Goal: Task Accomplishment & Management: Complete application form

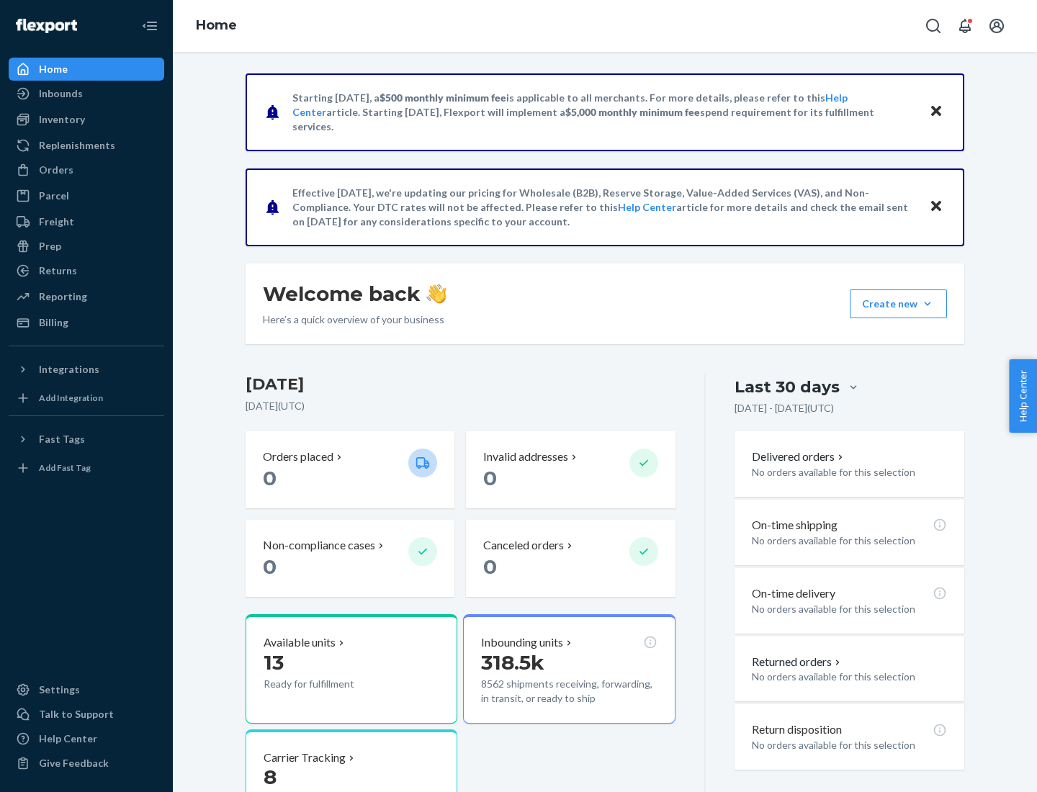
click at [928, 304] on button "Create new Create new inbound Create new order Create new product" at bounding box center [898, 304] width 97 height 29
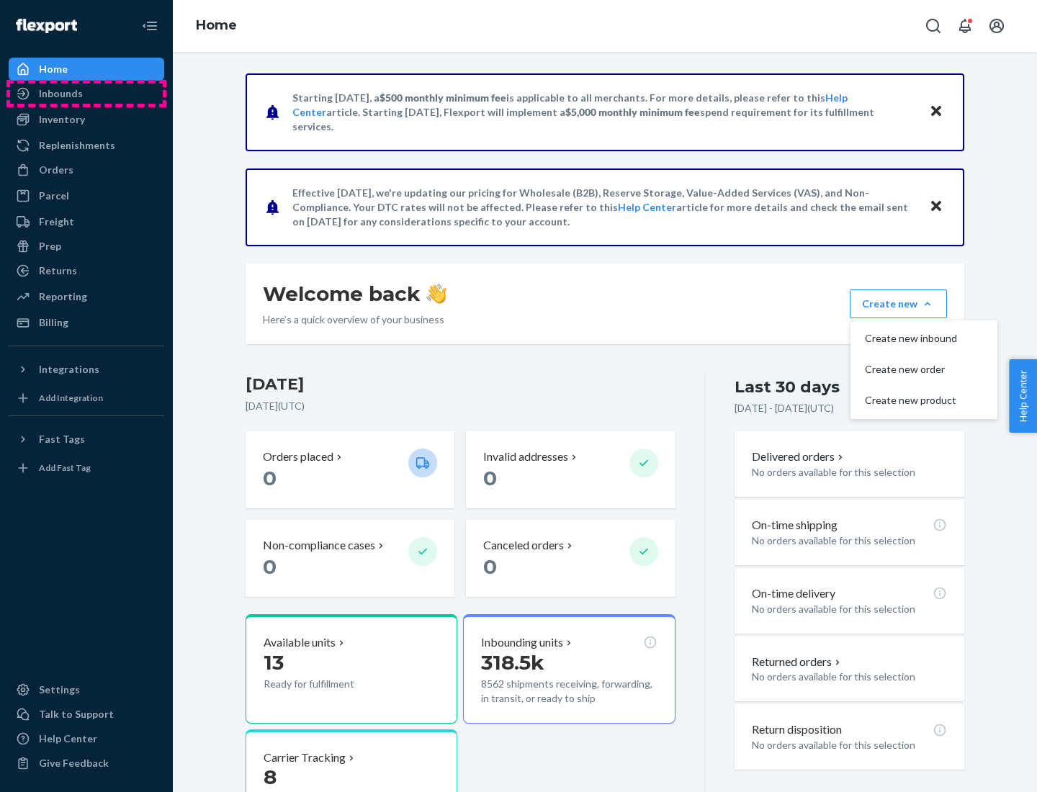
click at [86, 94] on div "Inbounds" at bounding box center [86, 94] width 153 height 20
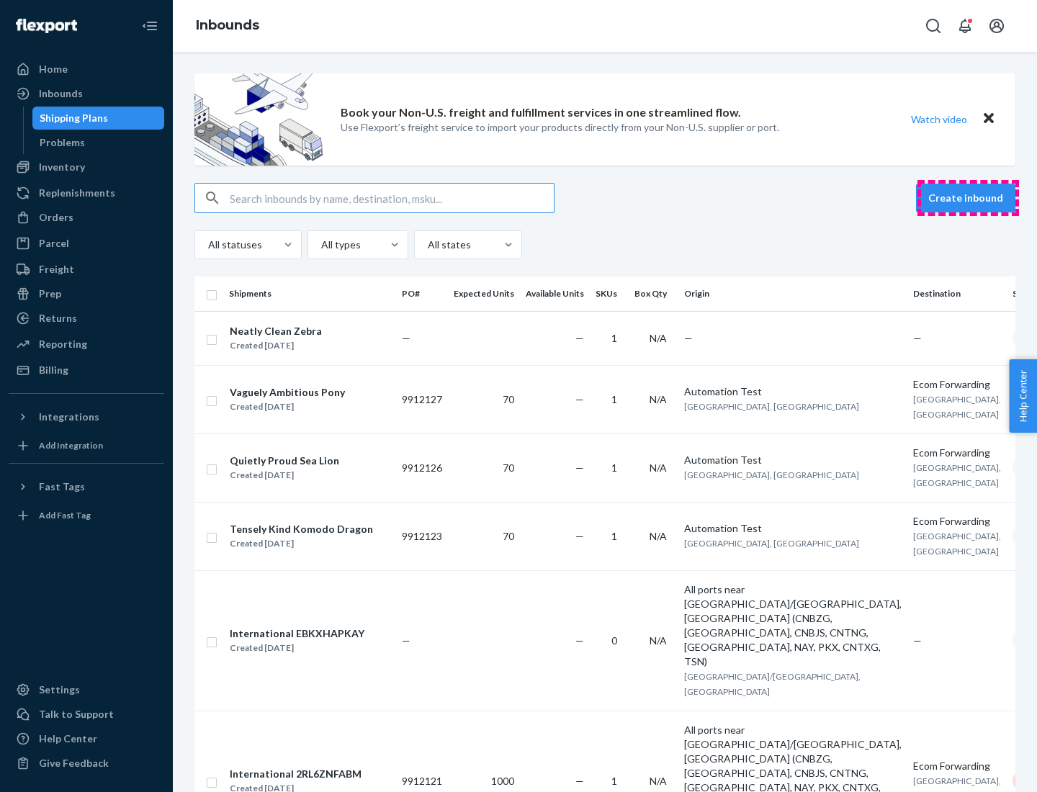
click at [968, 198] on button "Create inbound" at bounding box center [965, 198] width 99 height 29
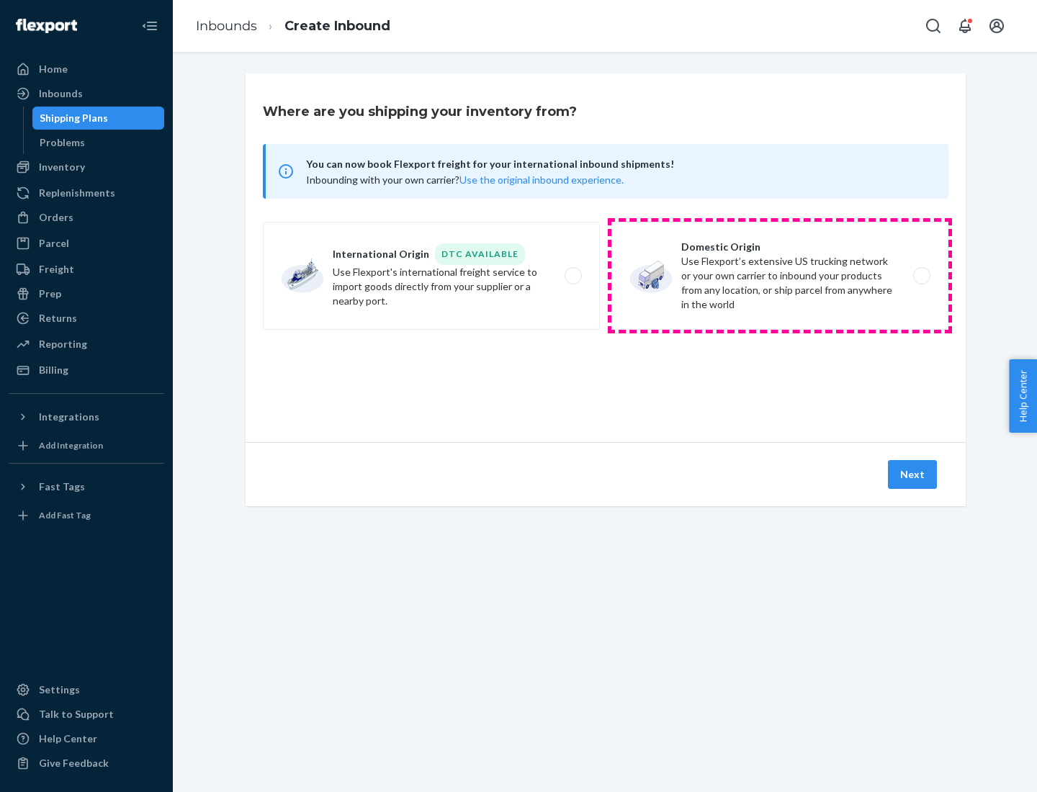
click at [780, 276] on label "Domestic Origin Use Flexport’s extensive US trucking network or your own carrie…" at bounding box center [779, 276] width 337 height 108
click at [921, 276] on input "Domestic Origin Use Flexport’s extensive US trucking network or your own carrie…" at bounding box center [925, 276] width 9 height 9
radio input "true"
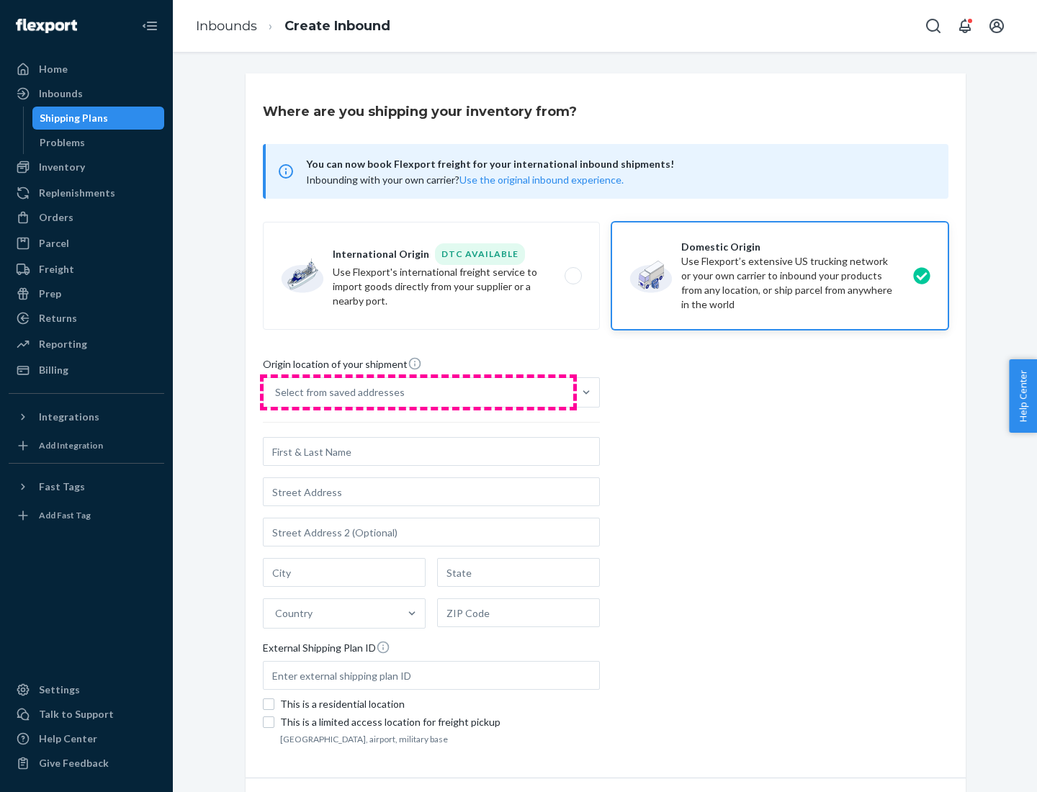
click at [418, 393] on div "Select from saved addresses" at bounding box center [419, 392] width 310 height 29
click at [277, 393] on input "Select from saved addresses" at bounding box center [275, 392] width 1 height 14
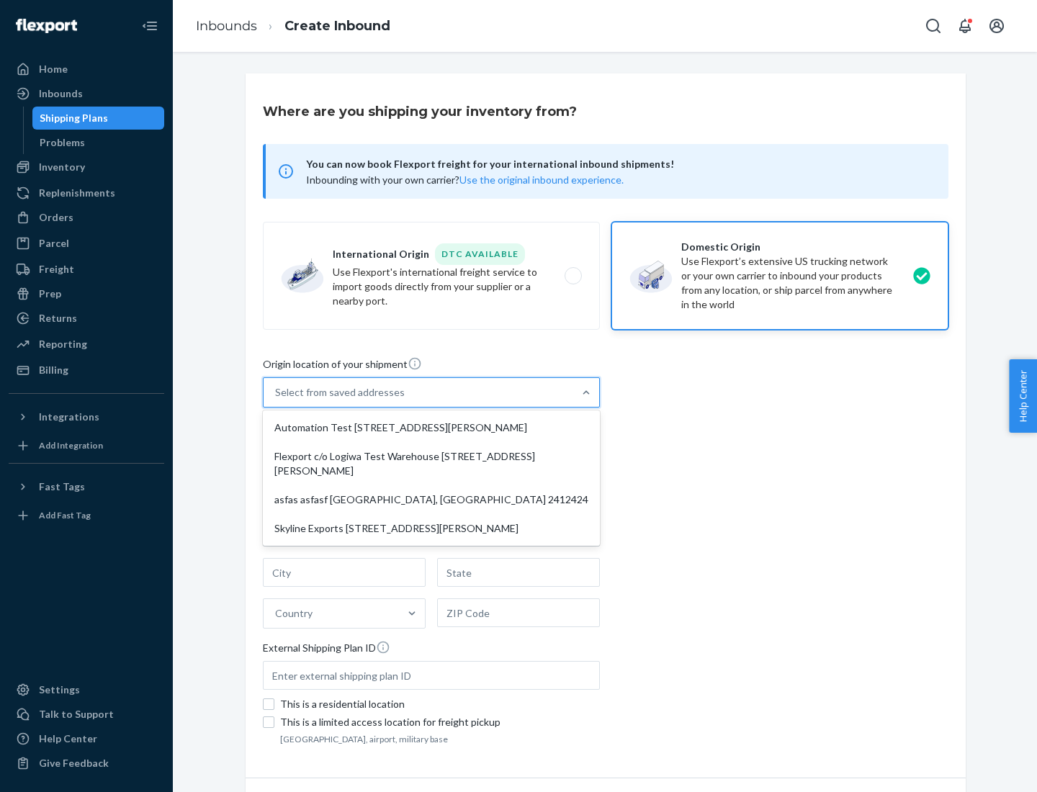
scroll to position [6, 0]
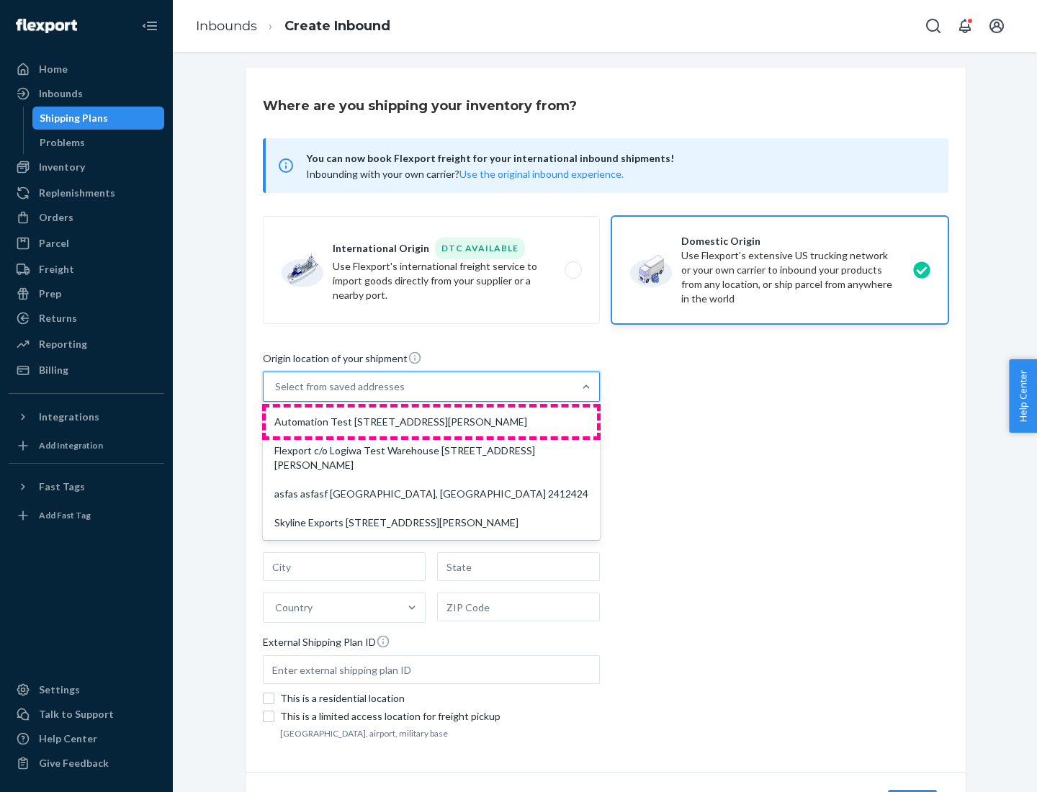
click at [431, 422] on div "Automation Test [STREET_ADDRESS][PERSON_NAME]" at bounding box center [431, 422] width 331 height 29
click at [277, 394] on input "option Automation Test [STREET_ADDRESS][PERSON_NAME] focused, 1 of 4. 4 results…" at bounding box center [275, 387] width 1 height 14
type input "Automation Test"
type input "9th Floor"
type input "[GEOGRAPHIC_DATA]"
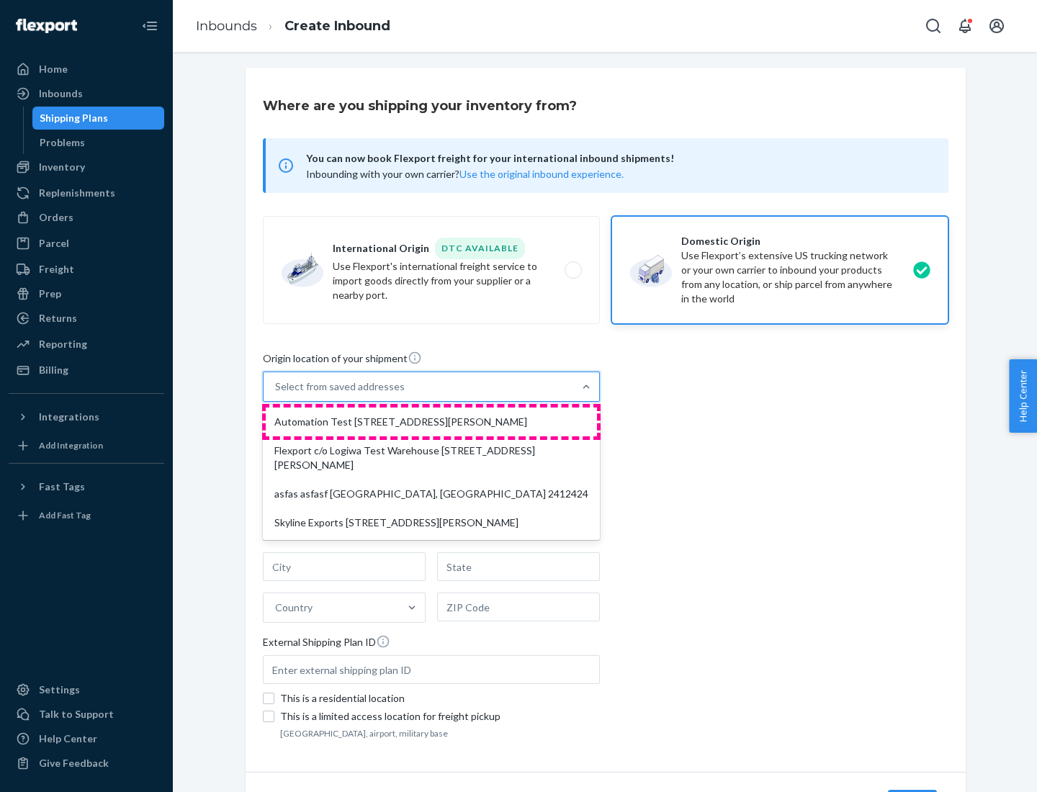
type input "CA"
type input "94104"
type input "[STREET_ADDRESS][PERSON_NAME]"
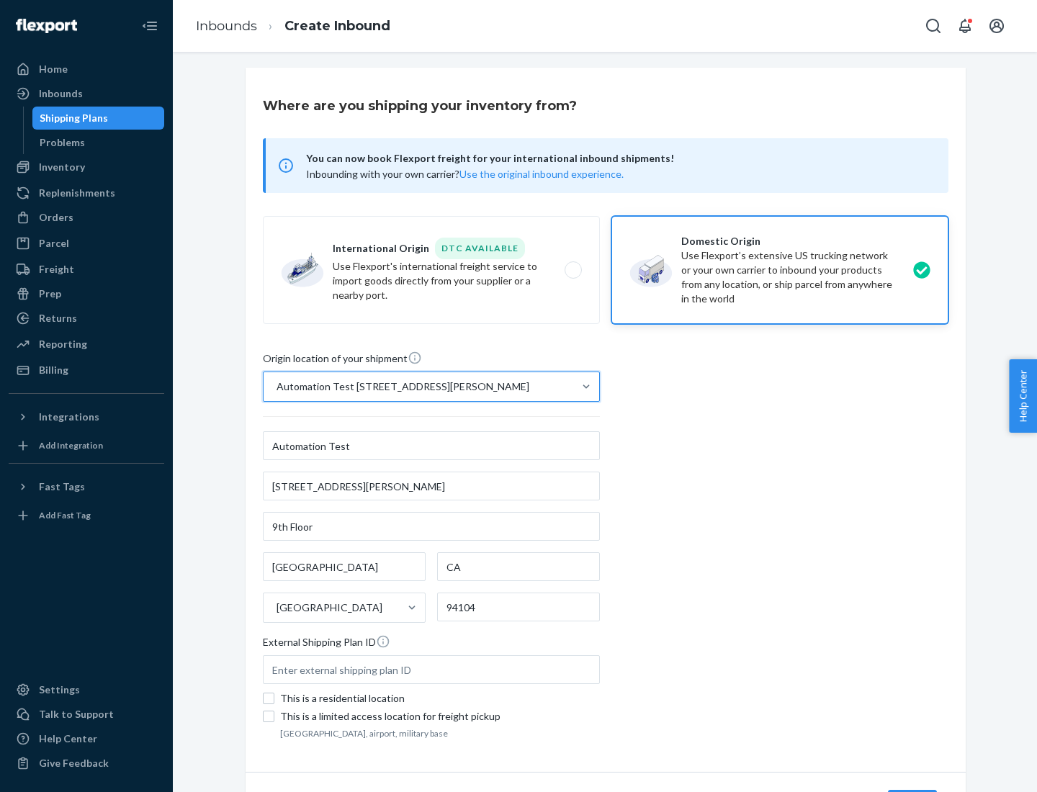
scroll to position [84, 0]
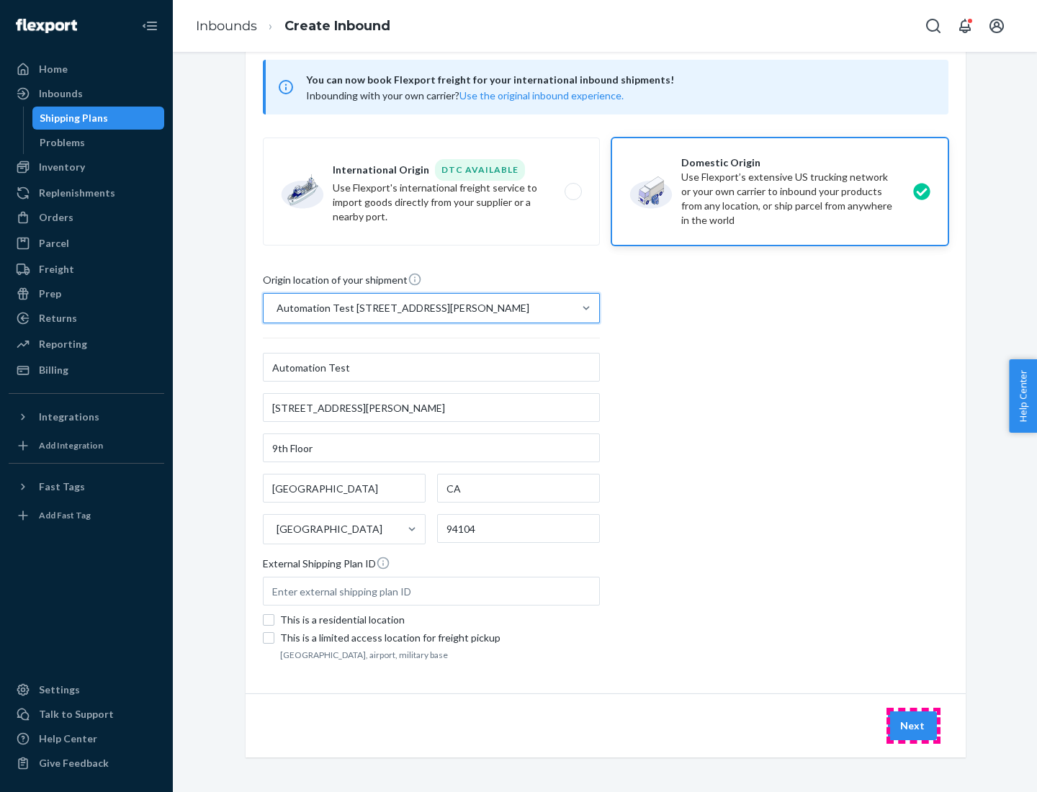
click at [913, 726] on button "Next" at bounding box center [912, 726] width 49 height 29
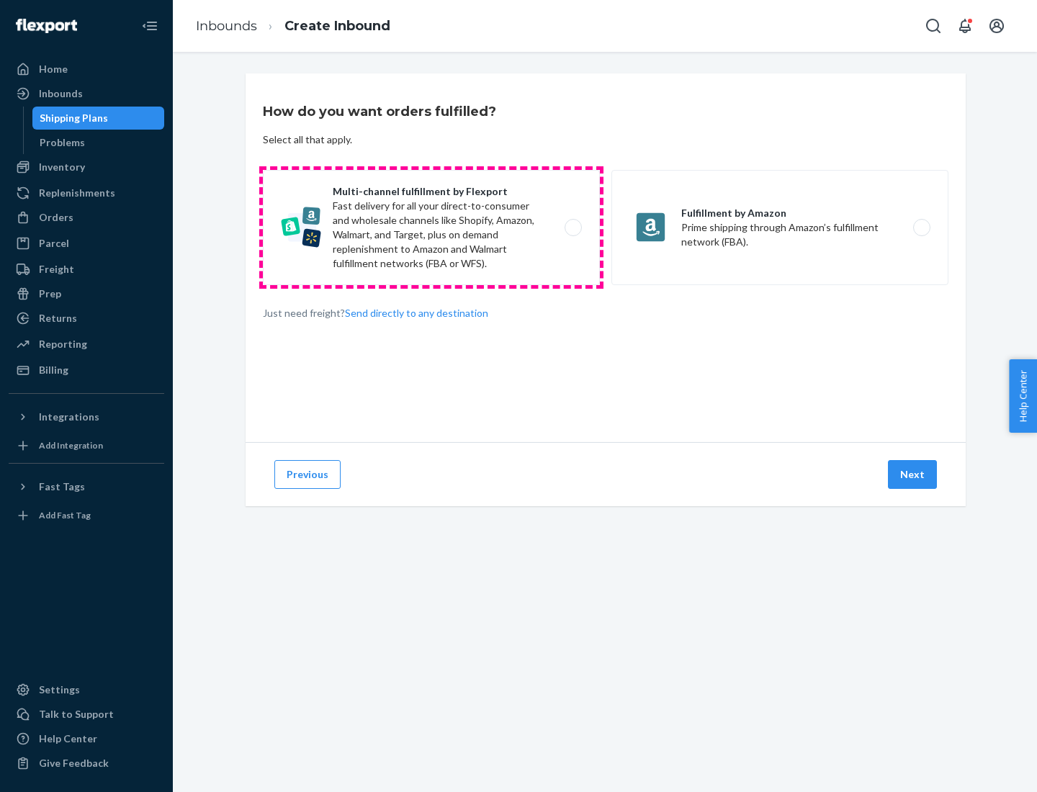
click at [431, 228] on label "Multi-channel fulfillment by Flexport Fast delivery for all your direct-to-cons…" at bounding box center [431, 227] width 337 height 115
click at [573, 228] on input "Multi-channel fulfillment by Flexport Fast delivery for all your direct-to-cons…" at bounding box center [577, 227] width 9 height 9
radio input "true"
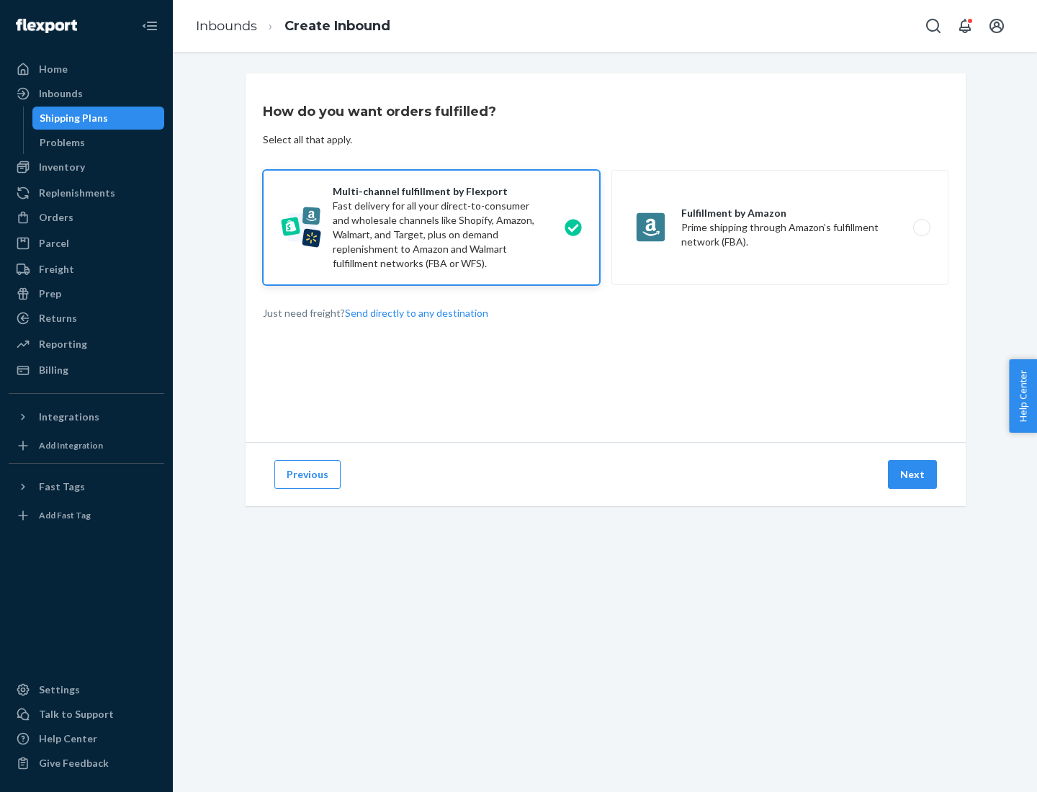
click at [913, 475] on button "Next" at bounding box center [912, 474] width 49 height 29
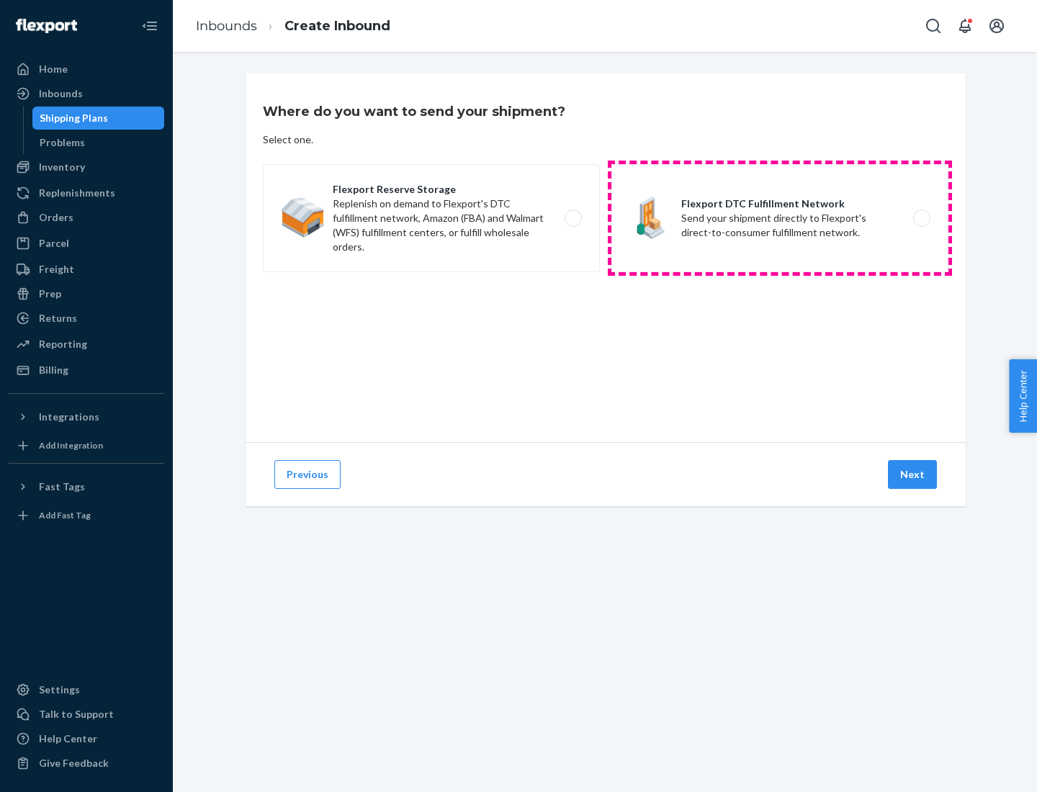
click at [780, 218] on label "Flexport DTC Fulfillment Network Send your shipment directly to Flexport's dire…" at bounding box center [779, 218] width 337 height 108
click at [921, 218] on input "Flexport DTC Fulfillment Network Send your shipment directly to Flexport's dire…" at bounding box center [925, 218] width 9 height 9
radio input "true"
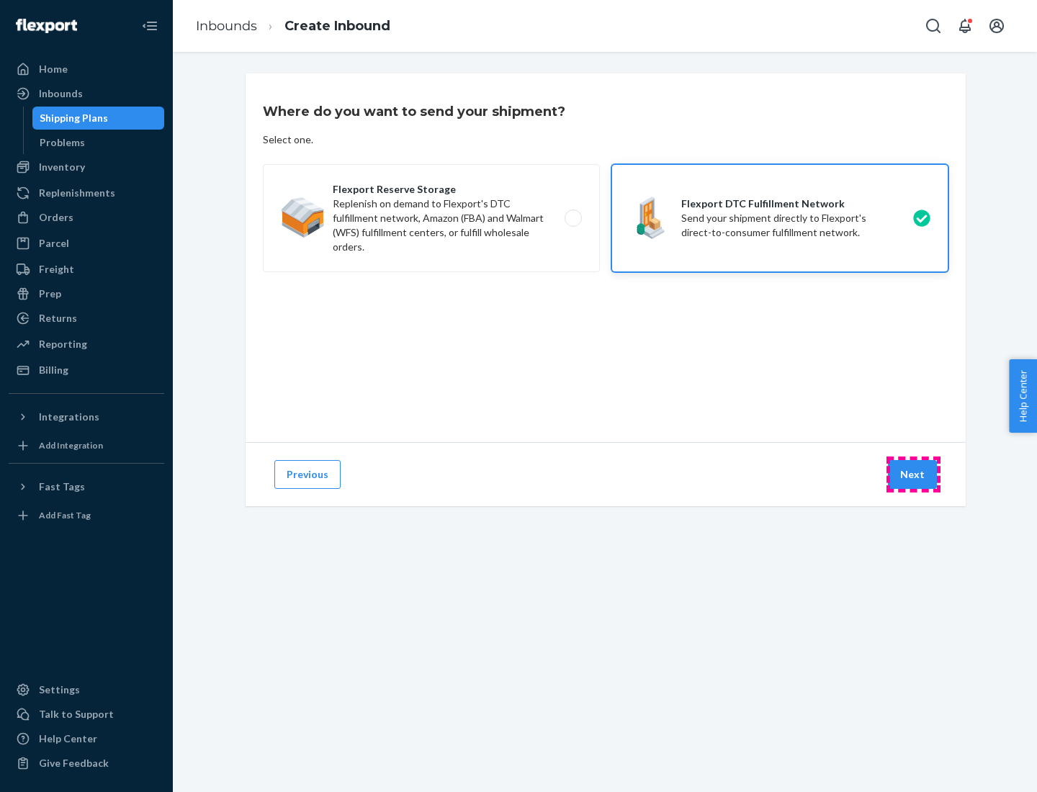
click at [913, 475] on button "Next" at bounding box center [912, 474] width 49 height 29
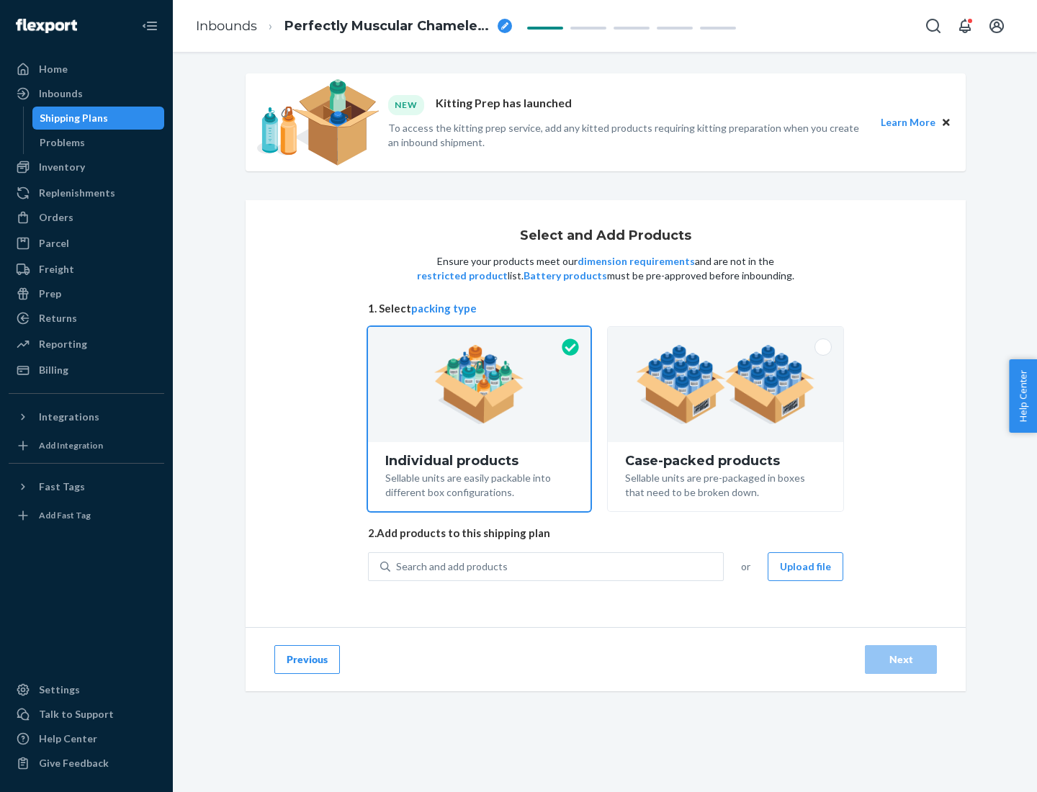
click at [726, 385] on img at bounding box center [725, 384] width 179 height 79
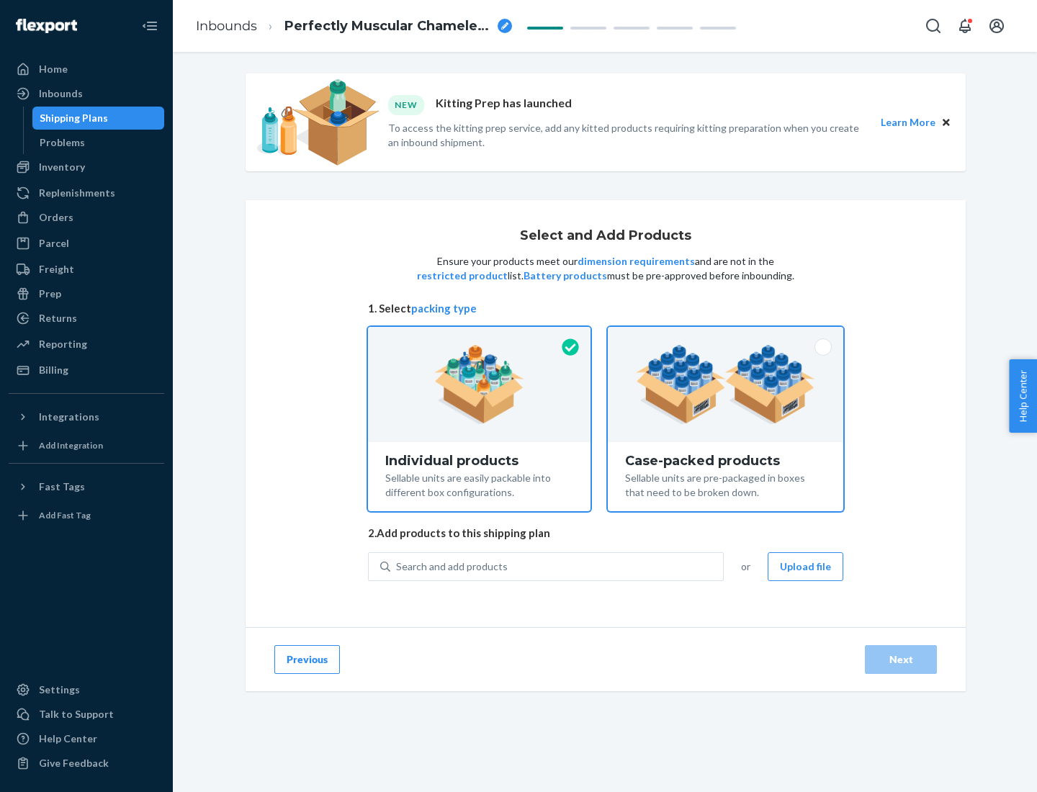
click at [726, 336] on input "Case-packed products Sellable units are pre-packaged in boxes that need to be b…" at bounding box center [725, 331] width 9 height 9
radio input "true"
radio input "false"
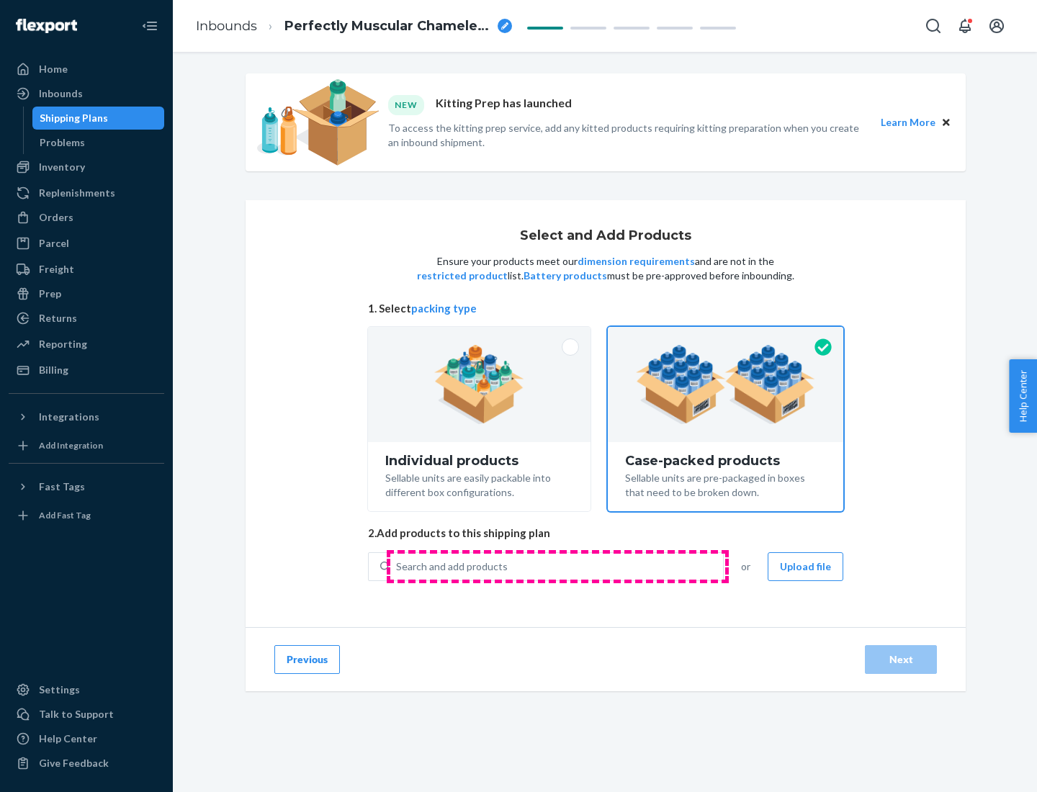
click at [557, 566] on div "Search and add products" at bounding box center [556, 567] width 333 height 26
click at [398, 566] on input "Search and add products" at bounding box center [396, 567] width 1 height 14
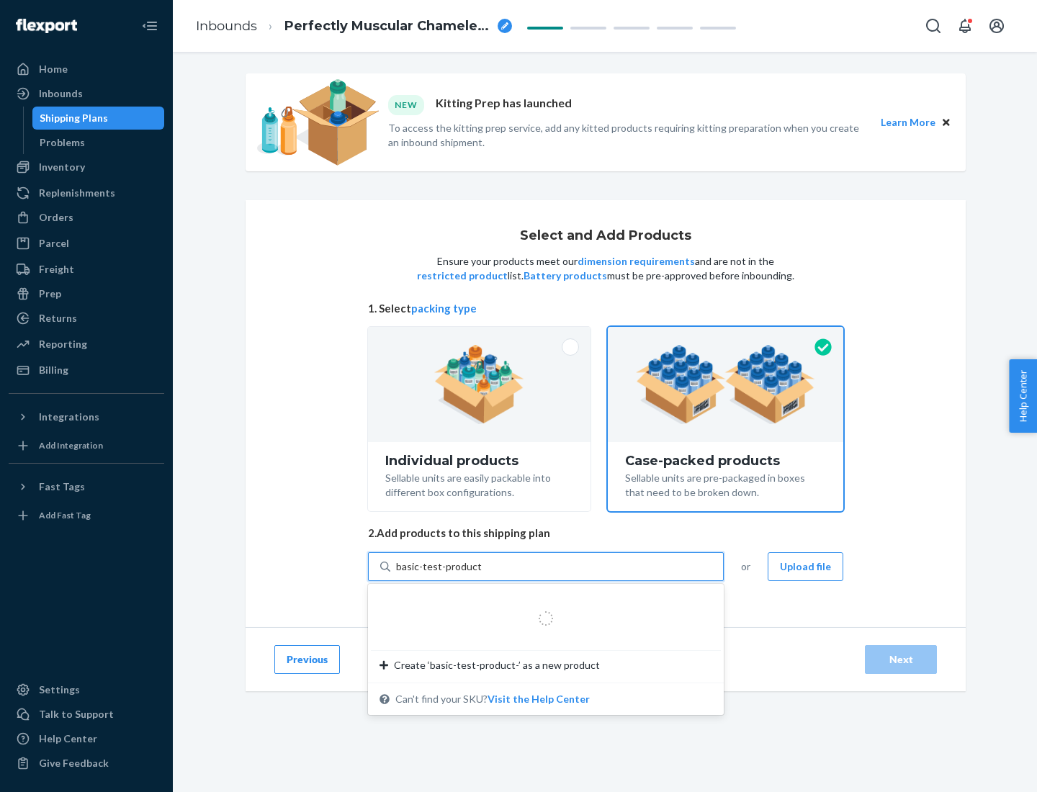
type input "basic-test-product-1"
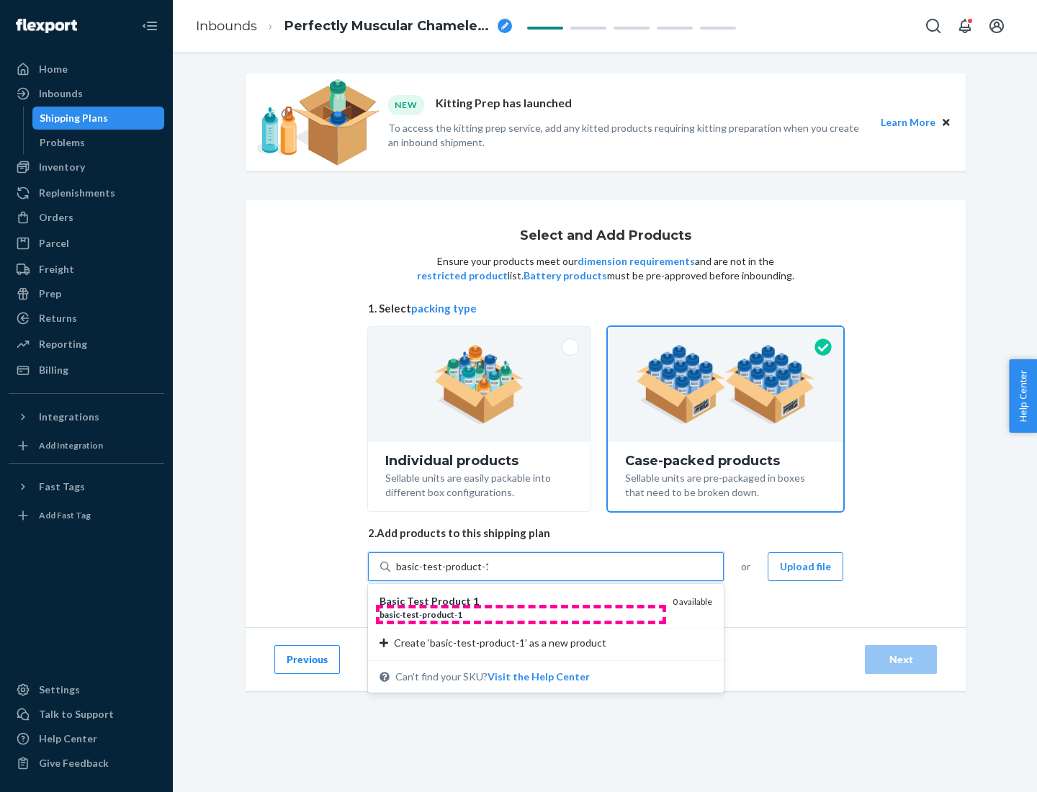
click at [521, 614] on div "basic - test - product - 1" at bounding box center [521, 615] width 282 height 12
click at [488, 574] on input "basic-test-product-1" at bounding box center [442, 567] width 92 height 14
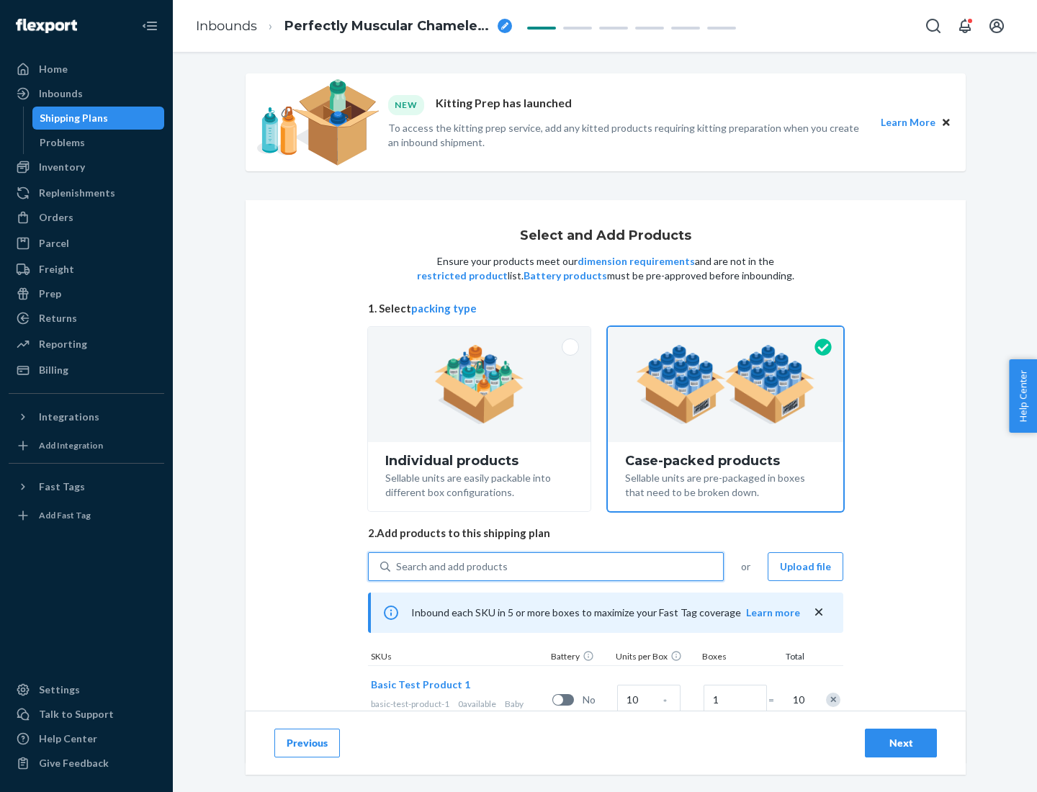
scroll to position [52, 0]
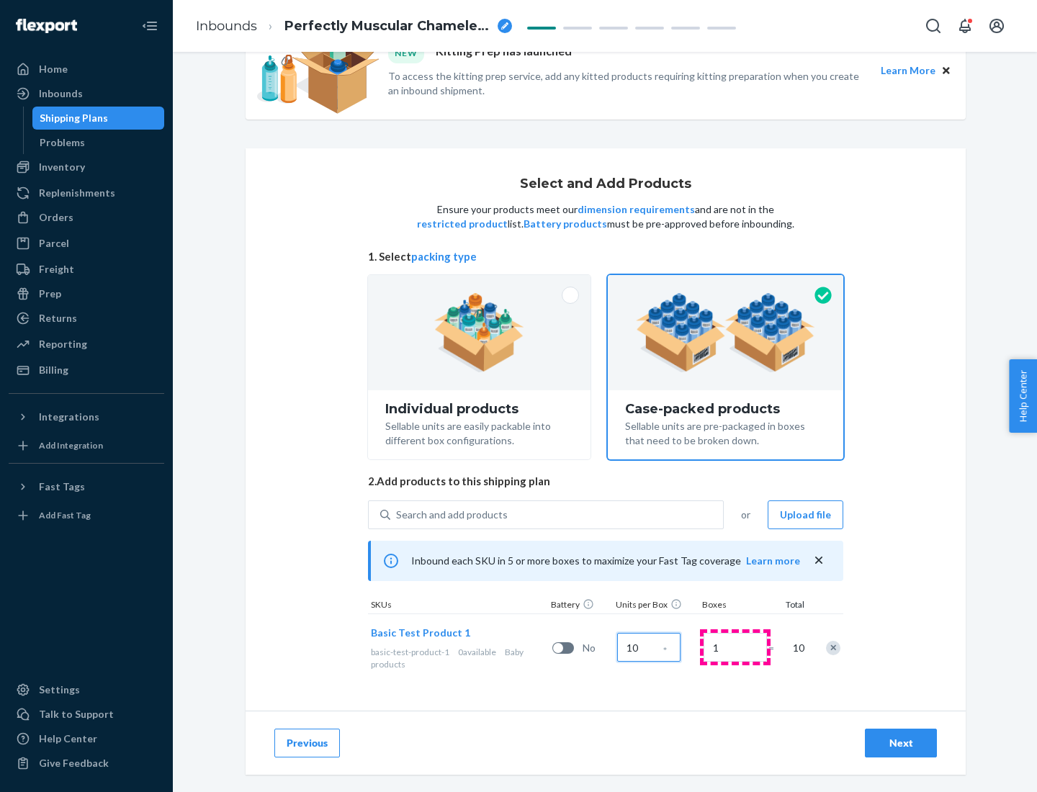
type input "10"
type input "7"
click at [901, 743] on div "Next" at bounding box center [901, 743] width 48 height 14
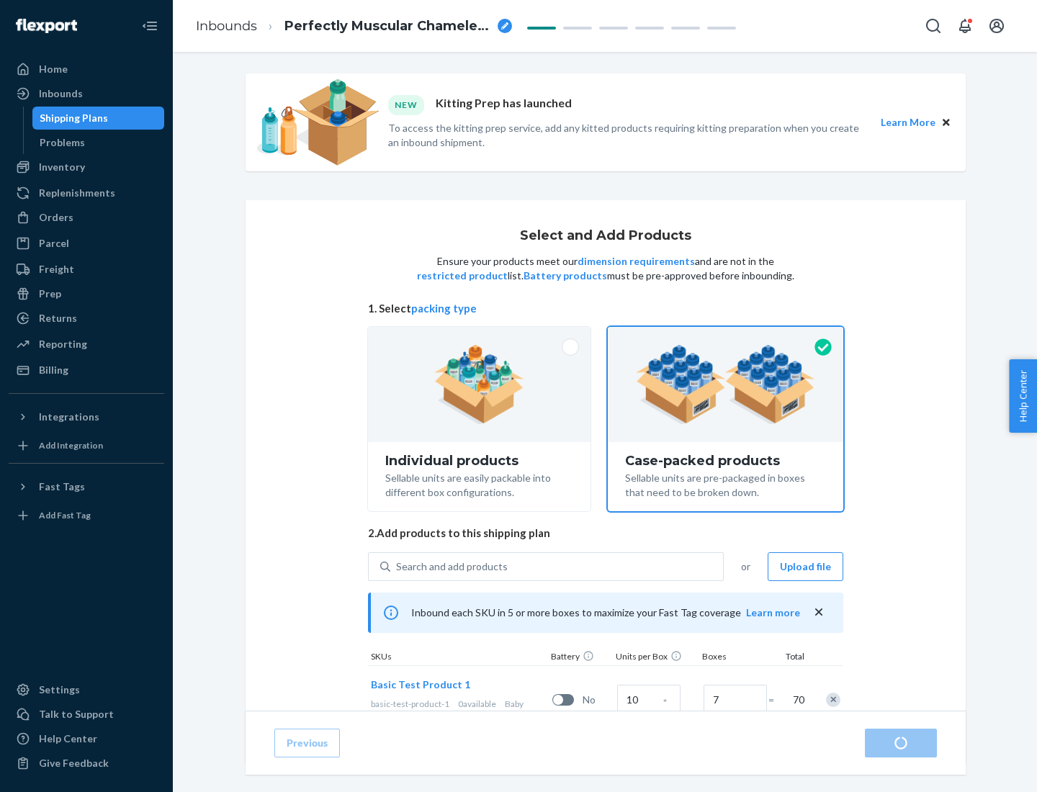
radio input "true"
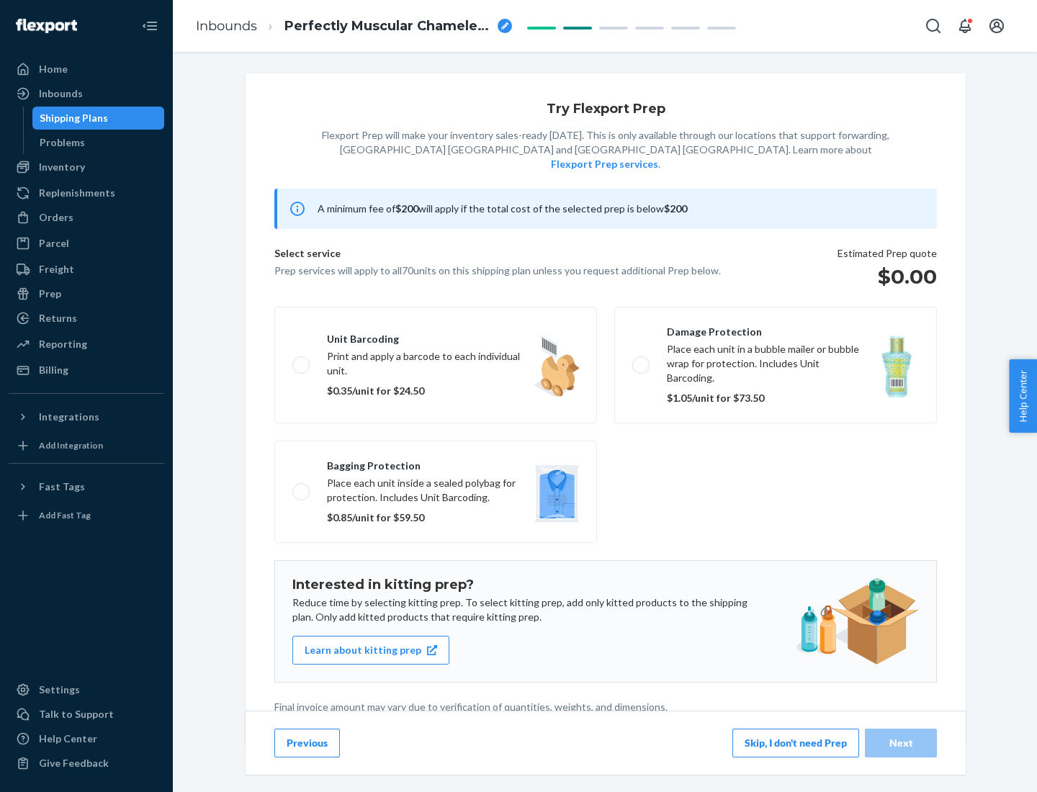
scroll to position [4, 0]
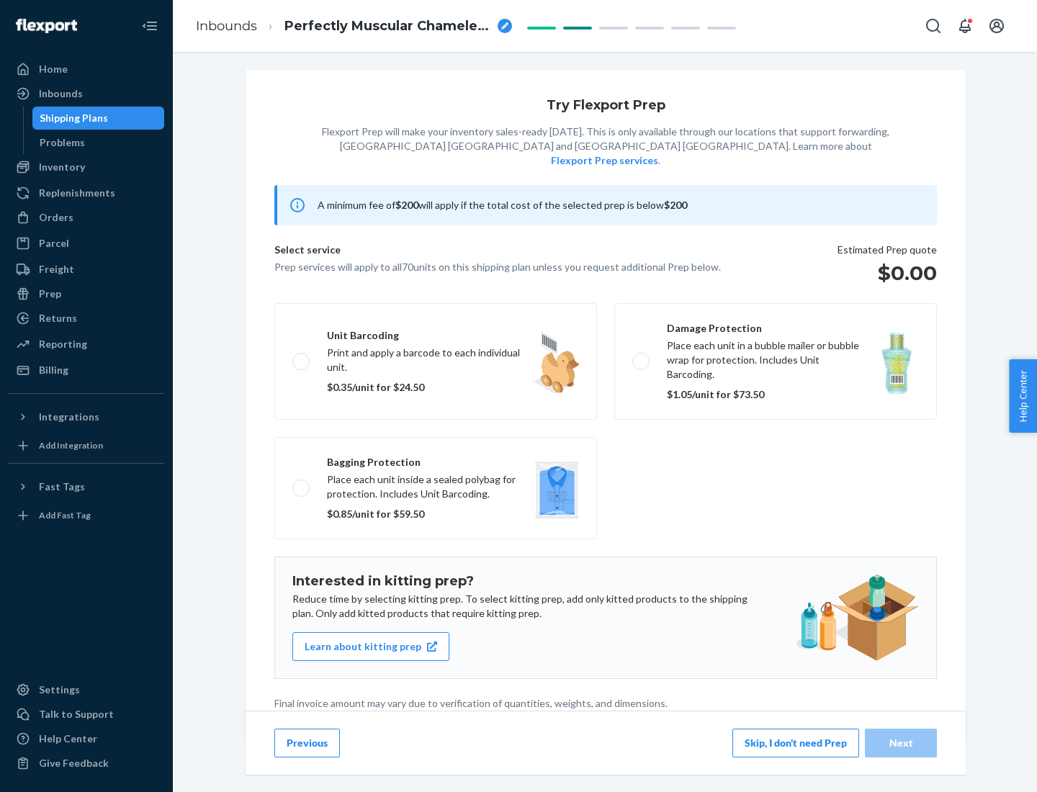
click at [796, 743] on button "Skip, I don't need Prep" at bounding box center [795, 743] width 127 height 29
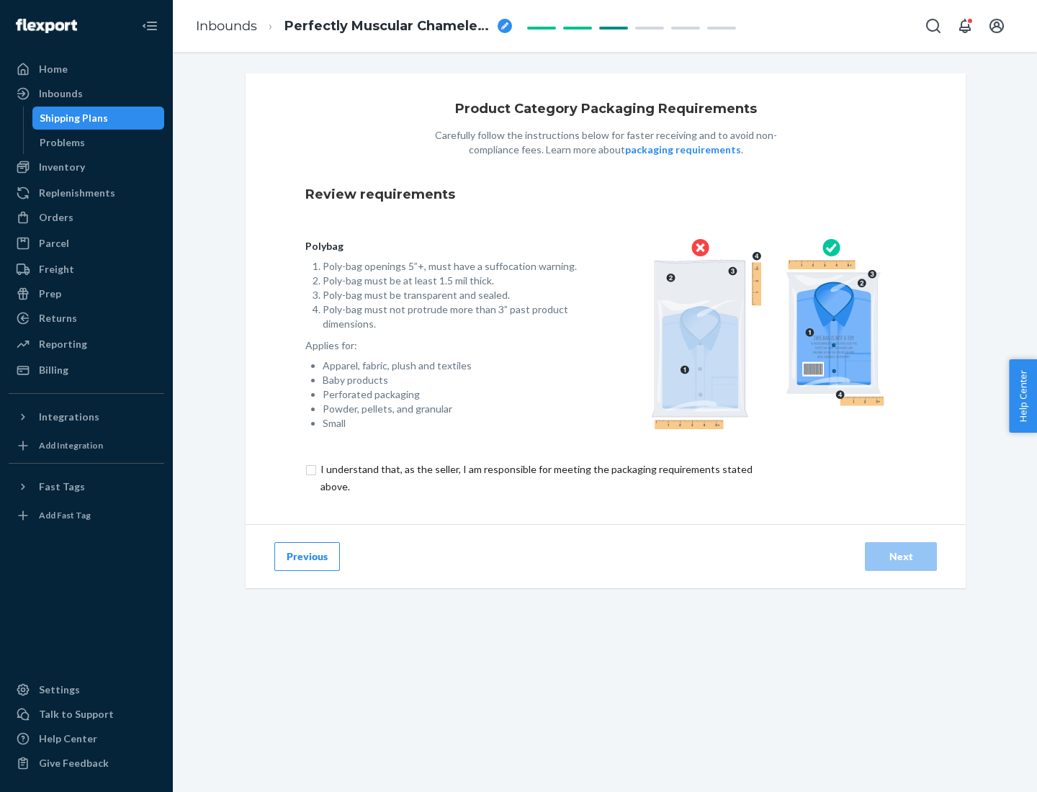
click at [535, 478] on input "checkbox" at bounding box center [544, 478] width 479 height 35
checkbox input "true"
click at [901, 556] on div "Next" at bounding box center [901, 557] width 48 height 14
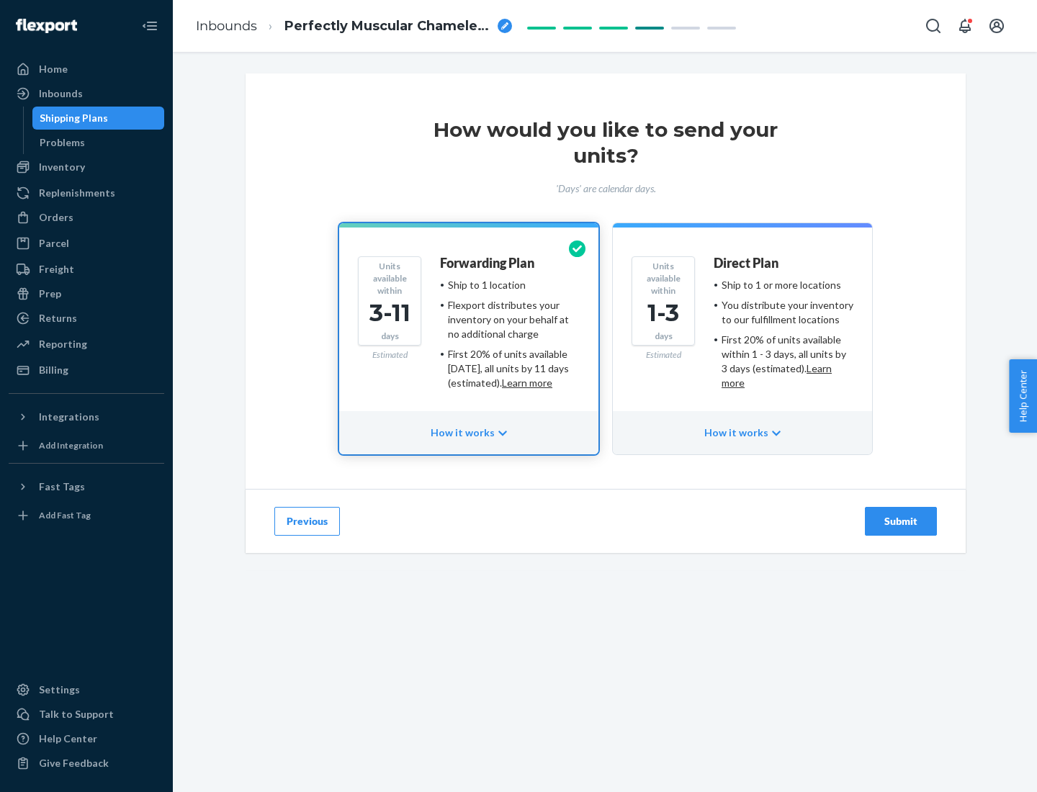
click at [743, 328] on ul "Ship to 1 or more locations You distribute your inventory to our fulfillment lo…" at bounding box center [784, 334] width 140 height 112
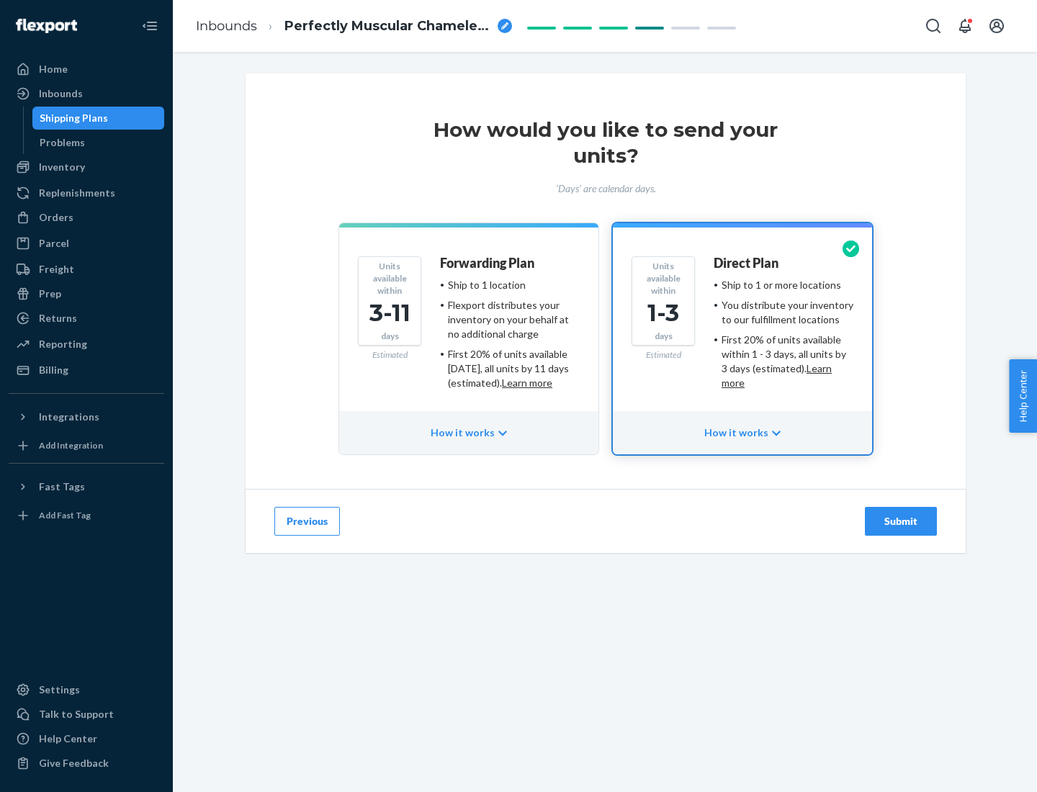
click at [901, 521] on div "Submit" at bounding box center [901, 521] width 48 height 14
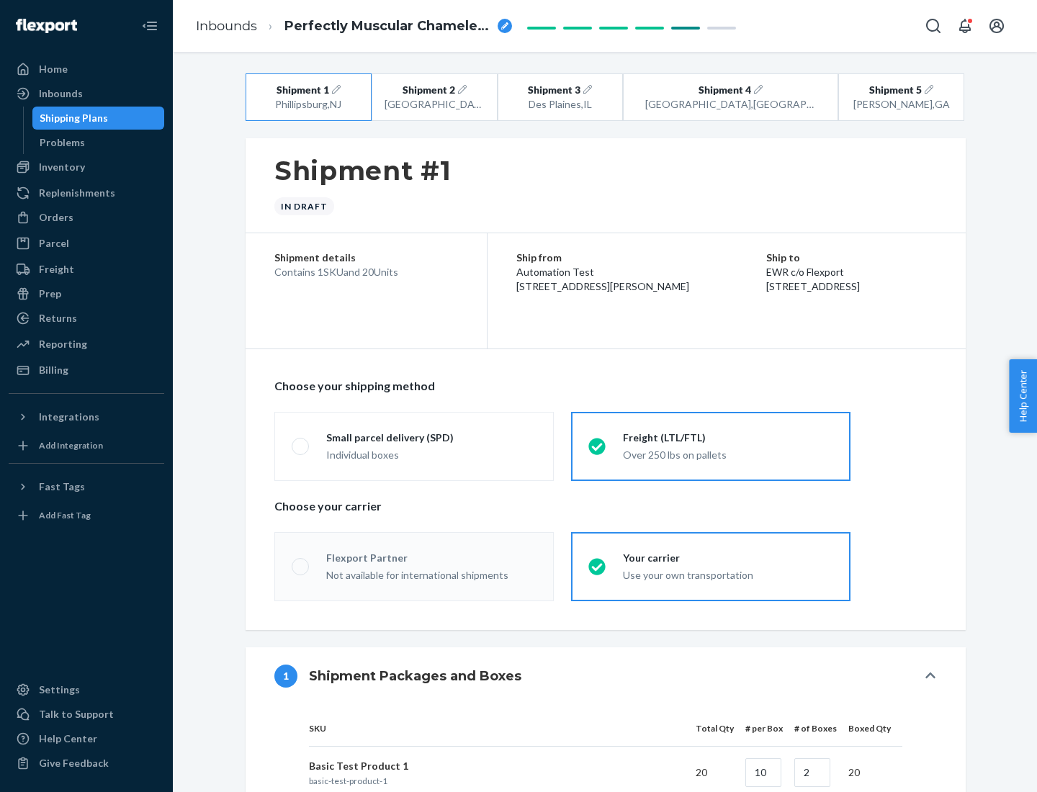
radio input "true"
radio input "false"
radio input "true"
radio input "false"
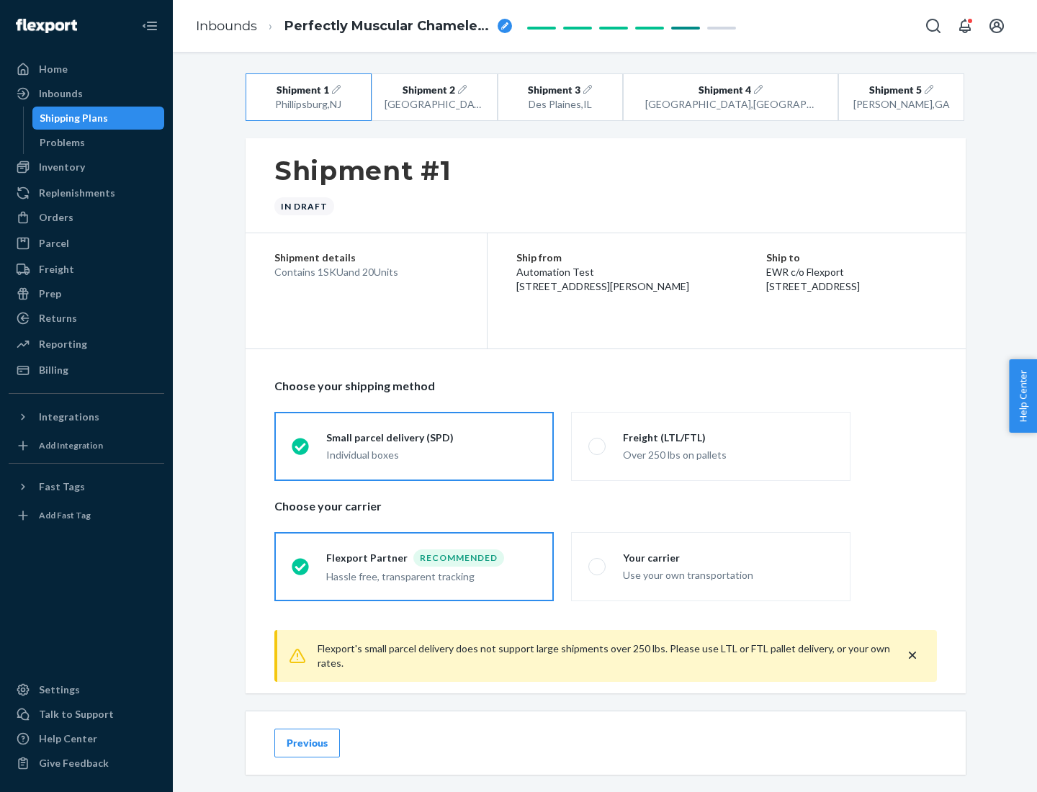
scroll to position [16, 0]
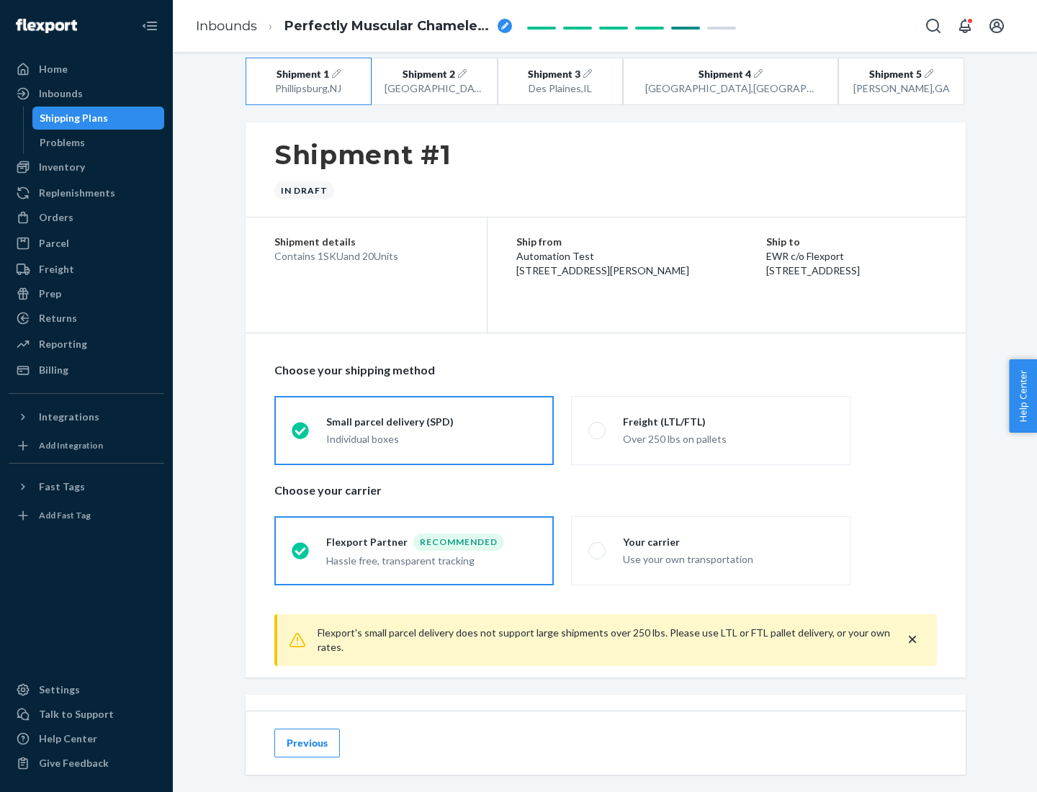
click at [728, 421] on div "Freight (LTL/FTL)" at bounding box center [728, 422] width 210 height 14
click at [598, 426] on input "Freight (LTL/FTL) Over 250 lbs on pallets" at bounding box center [592, 430] width 9 height 9
radio input "true"
radio input "false"
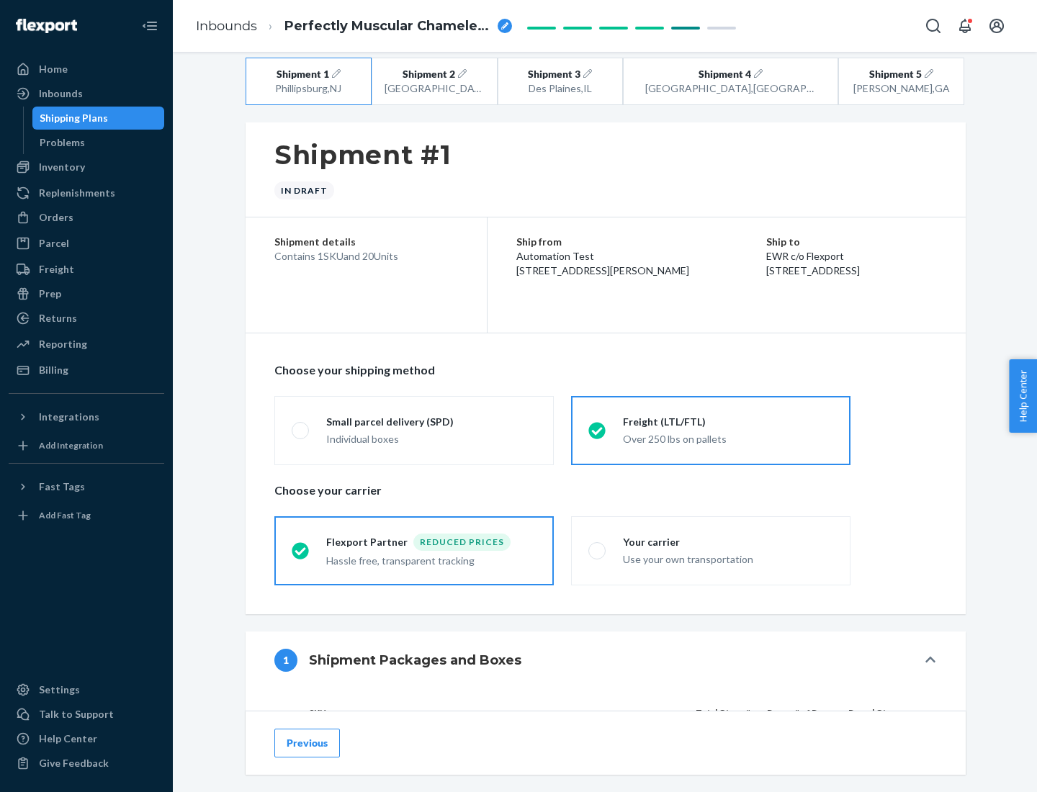
scroll to position [136, 0]
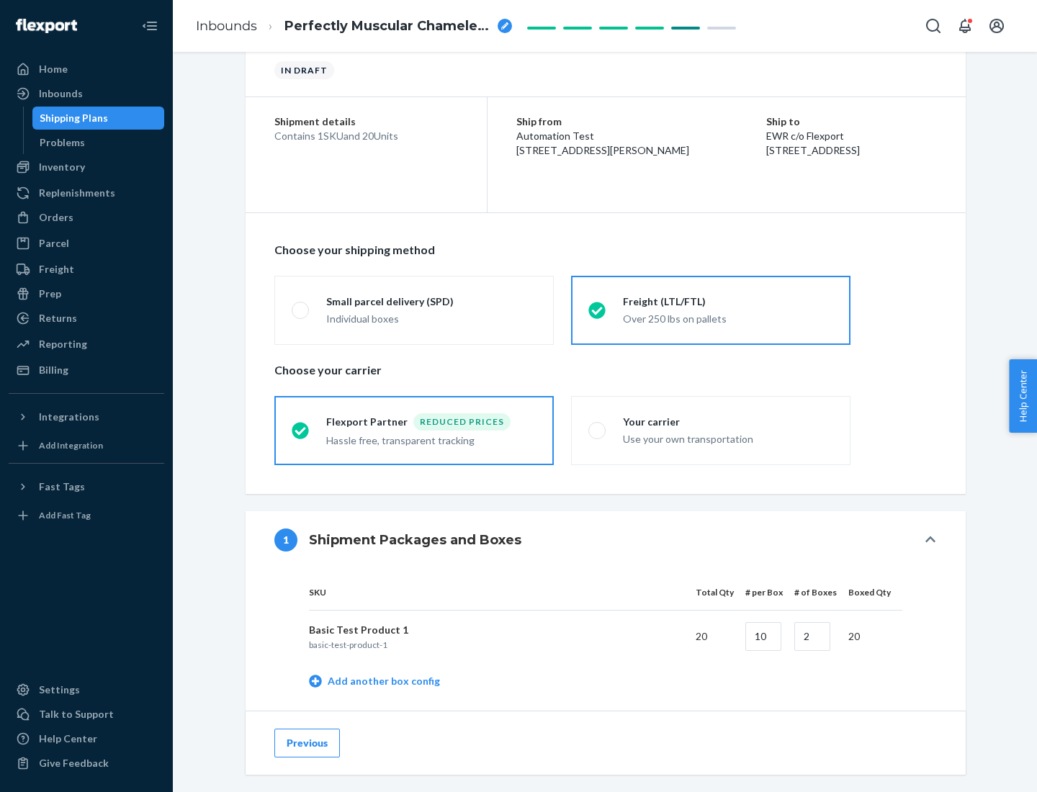
click at [728, 421] on div "Your carrier" at bounding box center [728, 422] width 210 height 14
click at [598, 426] on input "Your carrier Use your own transportation" at bounding box center [592, 430] width 9 height 9
radio input "true"
radio input "false"
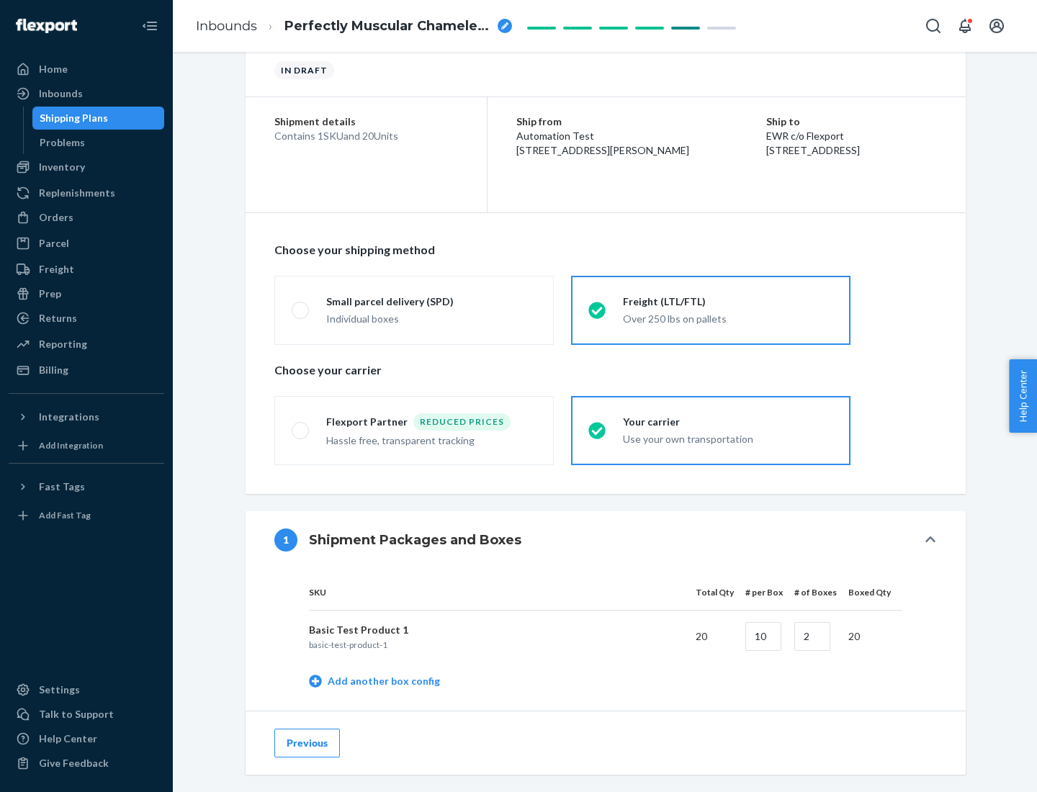
scroll to position [455, 0]
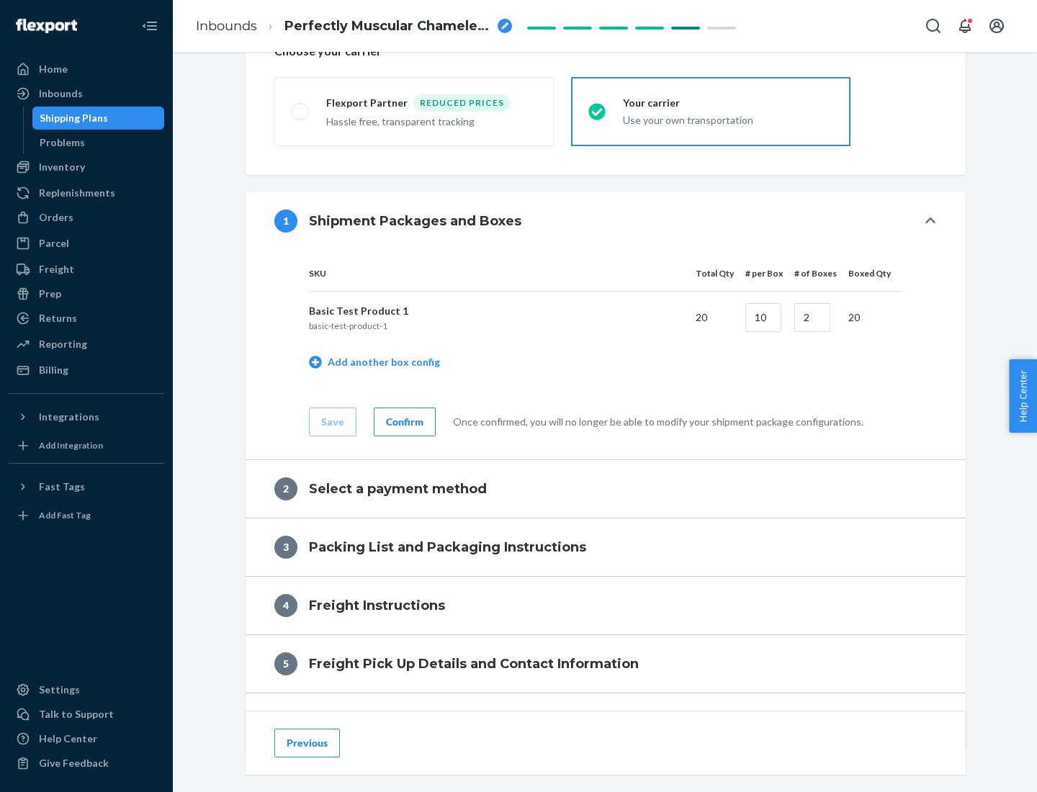
click at [403, 421] on div "Confirm" at bounding box center [404, 422] width 37 height 14
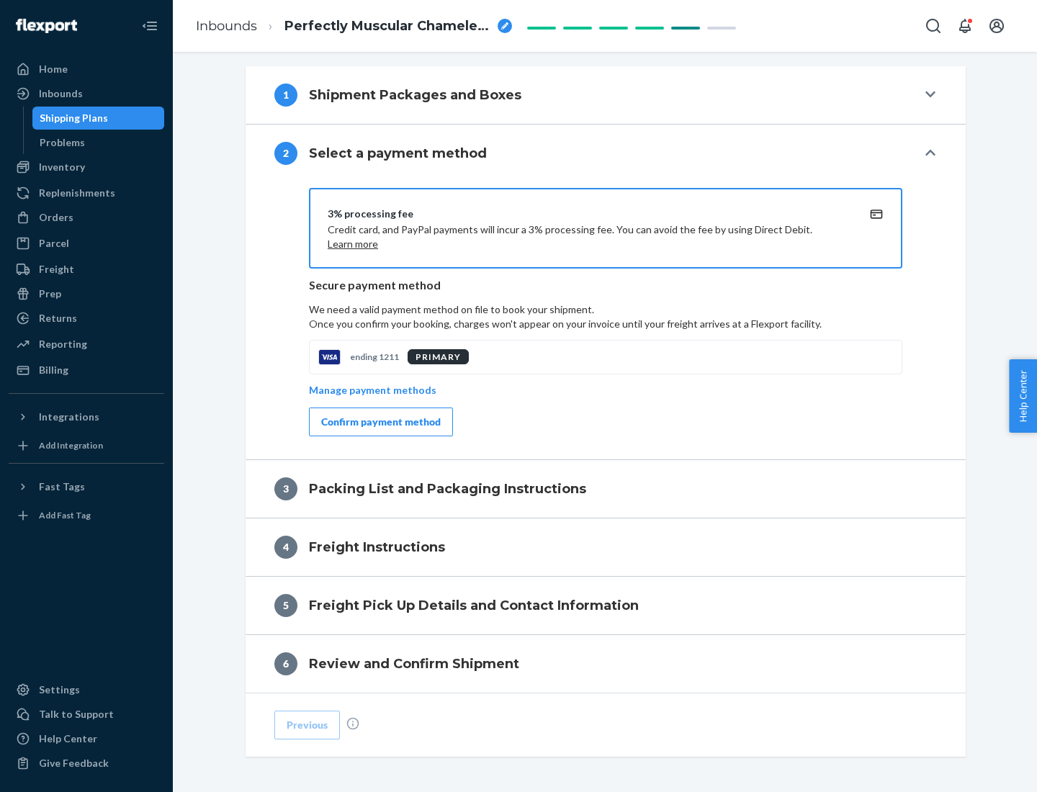
click at [380, 422] on div "Confirm payment method" at bounding box center [381, 422] width 120 height 14
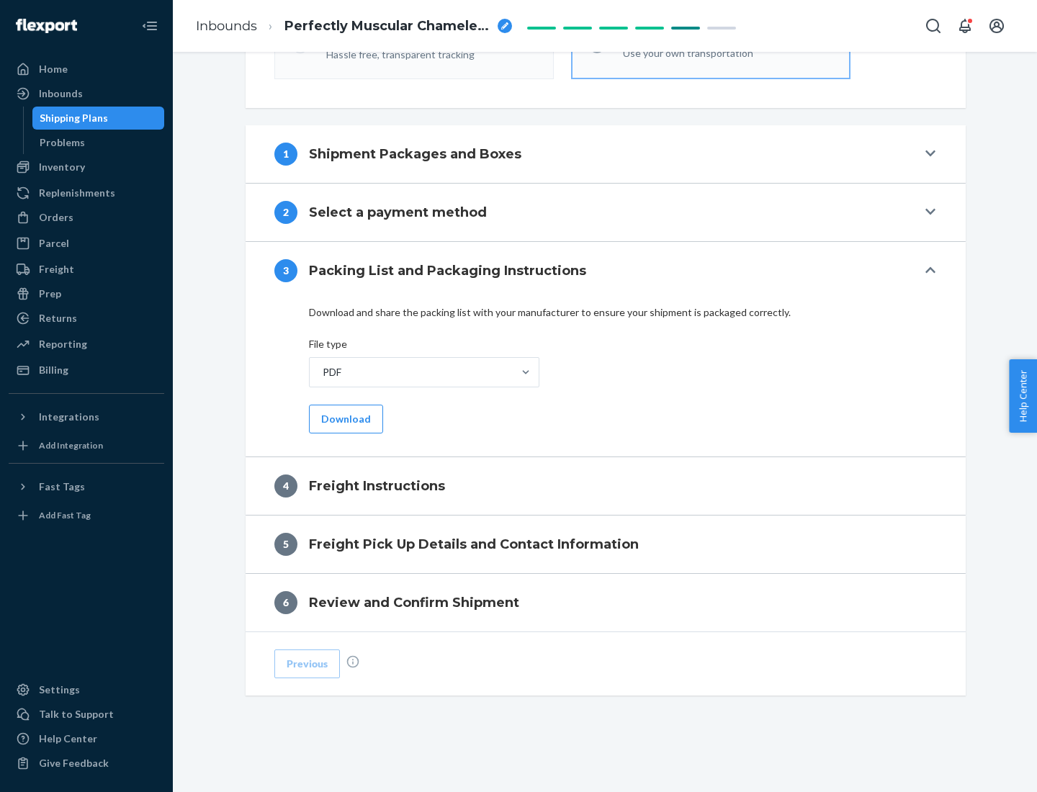
scroll to position [519, 0]
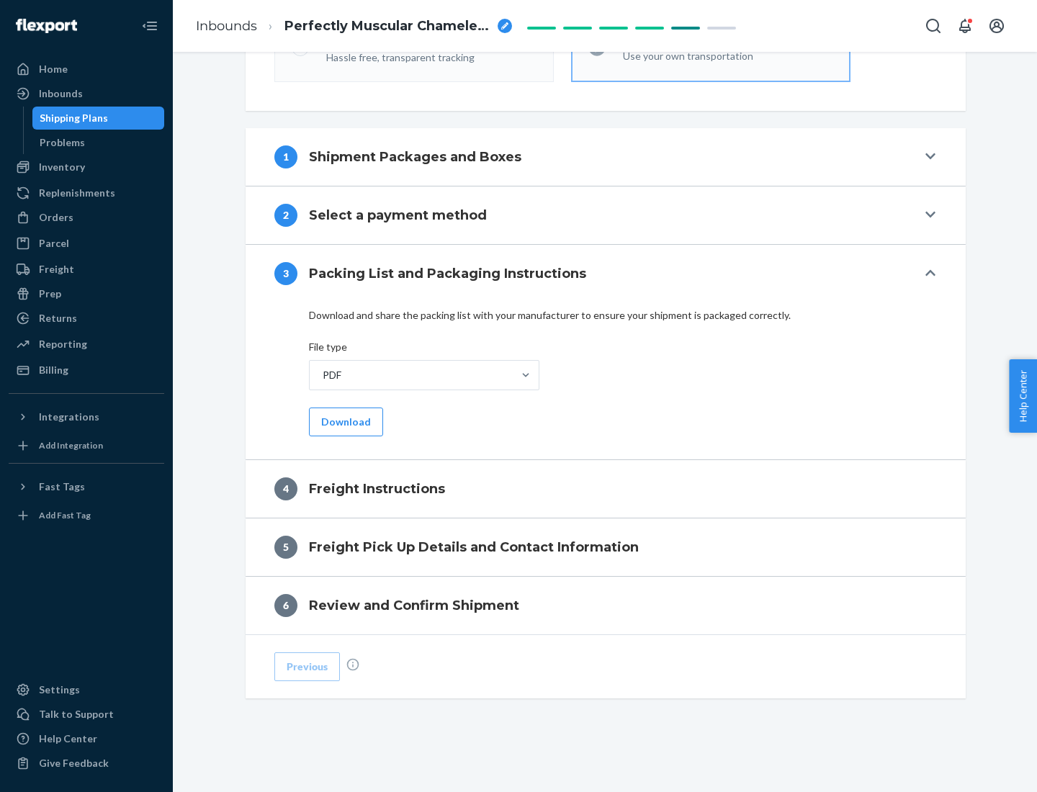
click at [344, 421] on button "Download" at bounding box center [346, 422] width 74 height 29
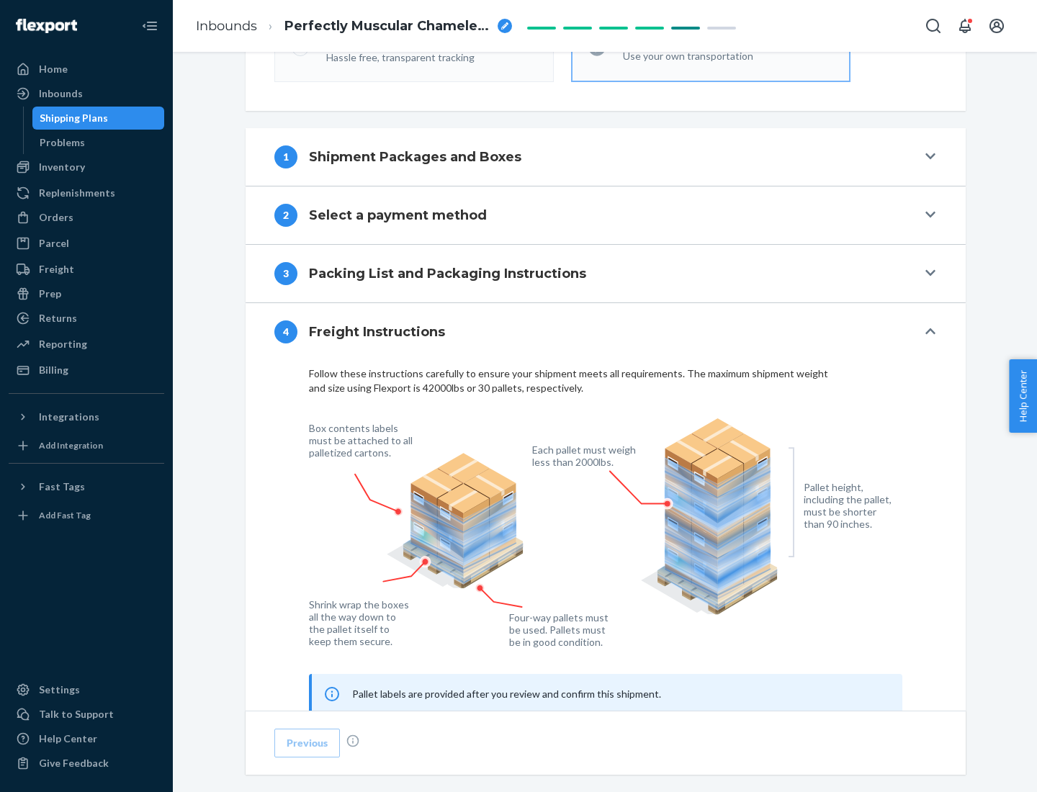
scroll to position [871, 0]
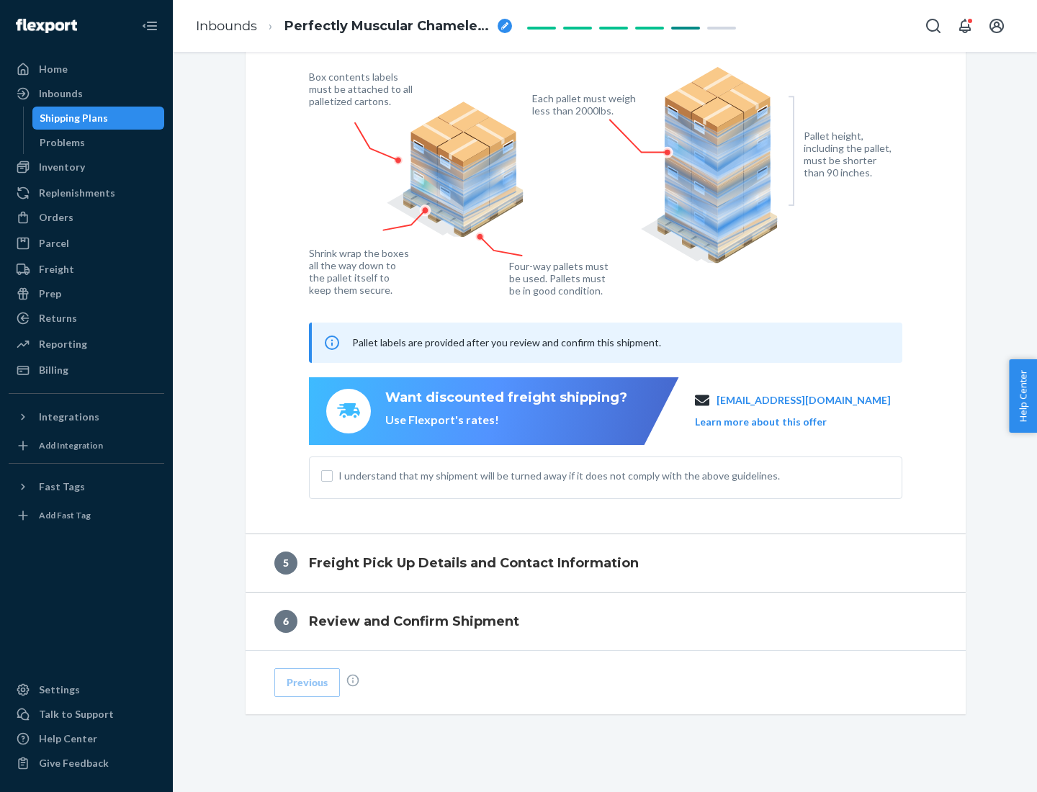
click at [779, 421] on button "Learn more about this offer" at bounding box center [761, 422] width 132 height 14
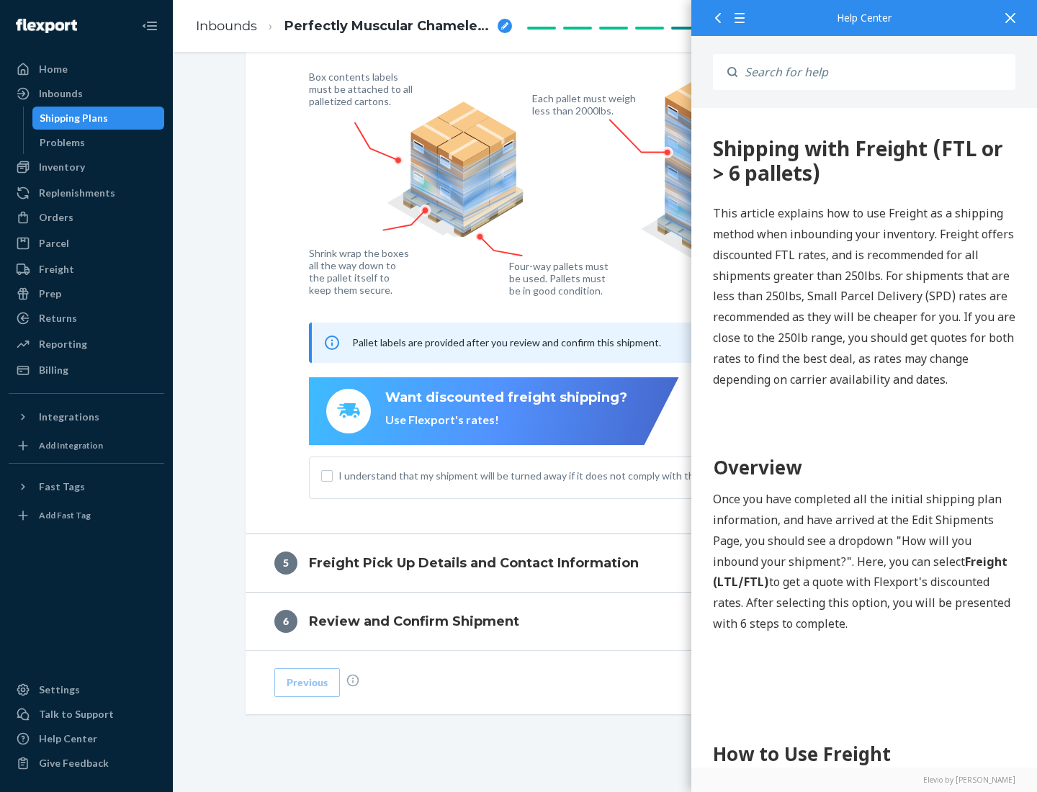
scroll to position [0, 0]
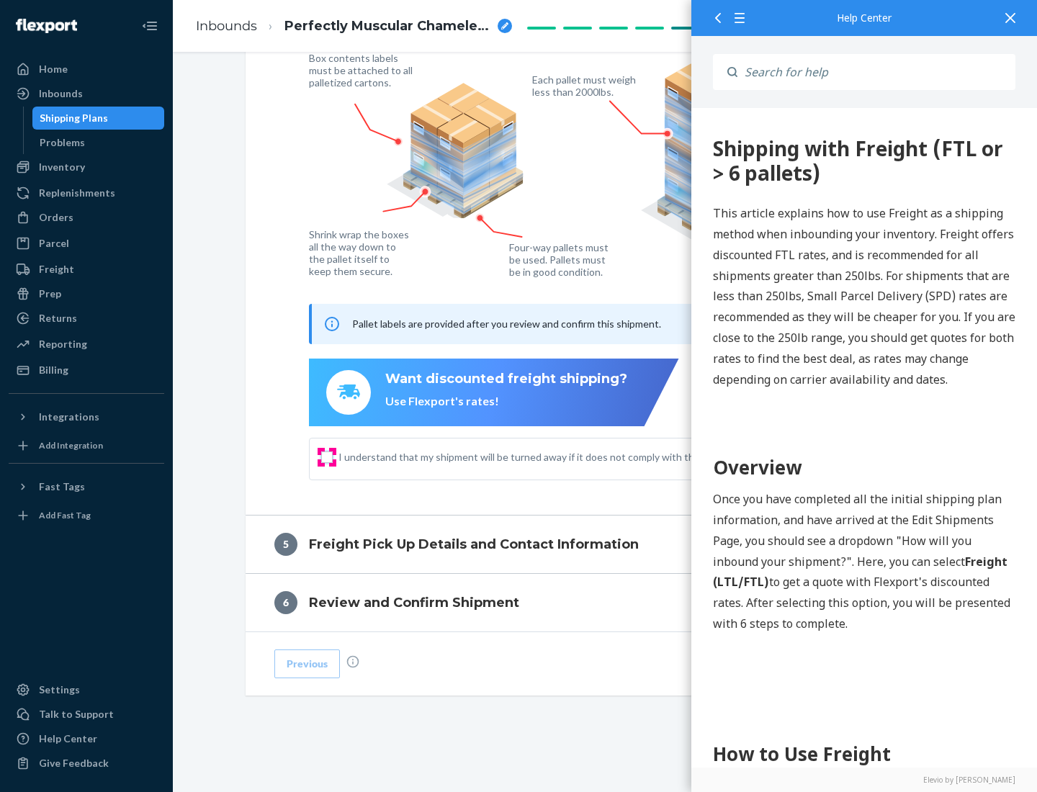
click at [327, 457] on input "I understand that my shipment will be turned away if it does not comply with th…" at bounding box center [327, 458] width 12 height 12
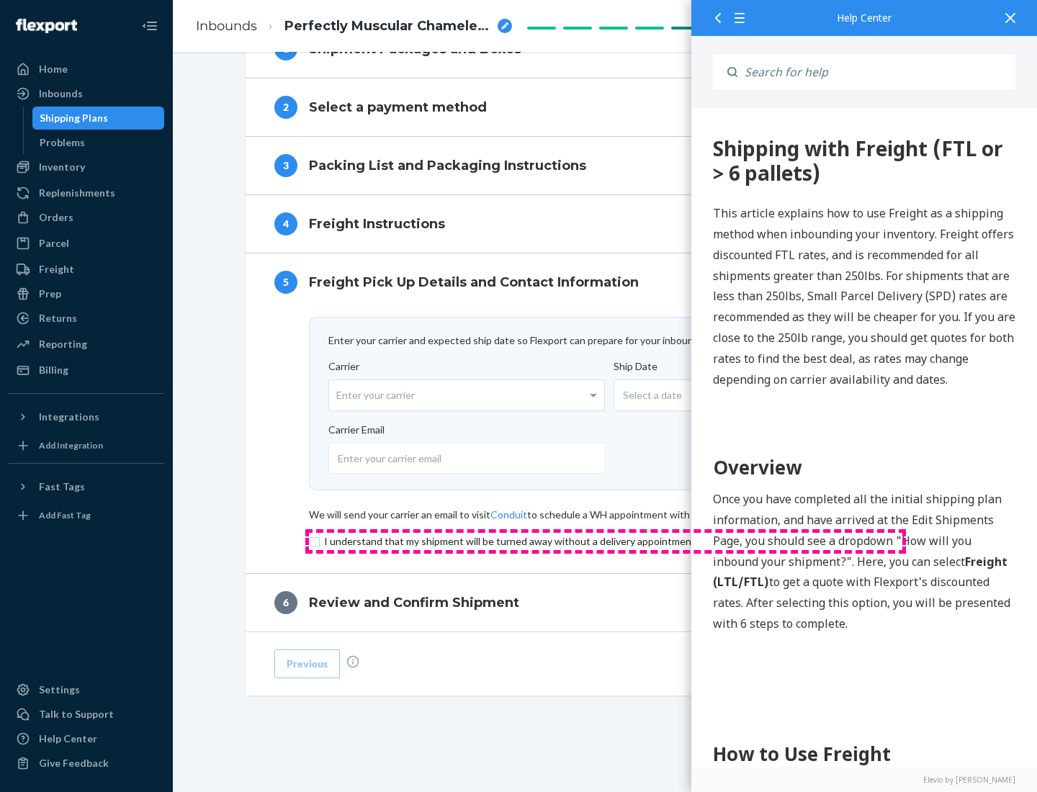
click at [606, 541] on input "checkbox" at bounding box center [605, 541] width 593 height 17
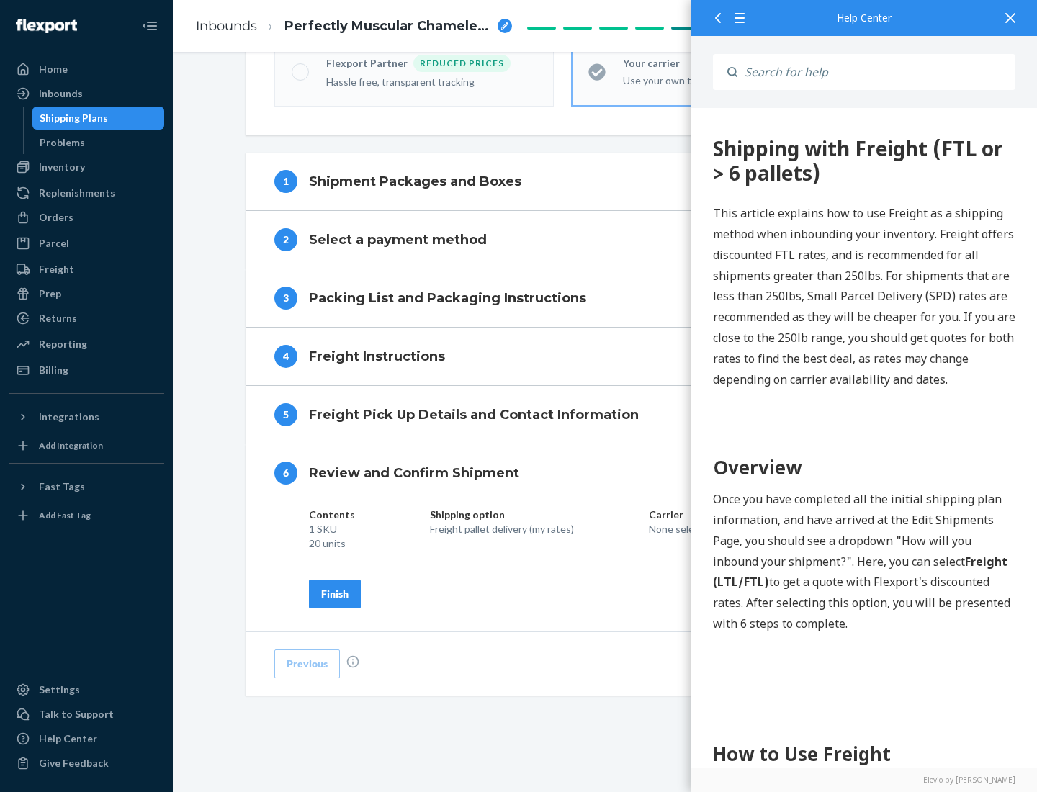
click at [335, 593] on div "Finish" at bounding box center [334, 594] width 27 height 14
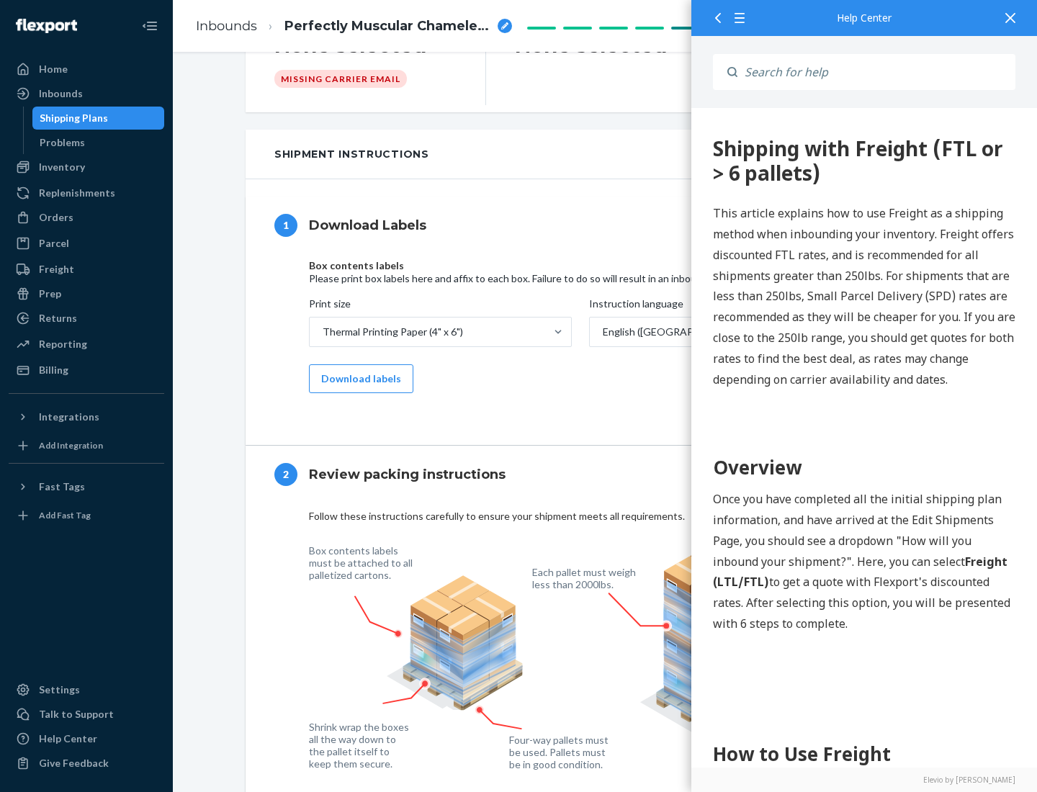
scroll to position [0, 0]
